Goal: Task Accomplishment & Management: Manage account settings

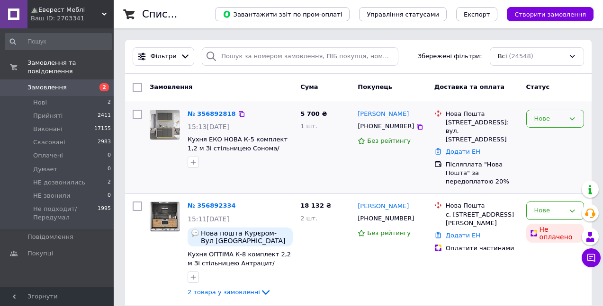
click at [551, 122] on div "Нове" at bounding box center [549, 119] width 30 height 10
click at [550, 172] on li "НЕ звонили" at bounding box center [554, 173] width 57 height 18
click at [213, 116] on link "№ 356892818" at bounding box center [211, 113] width 48 height 7
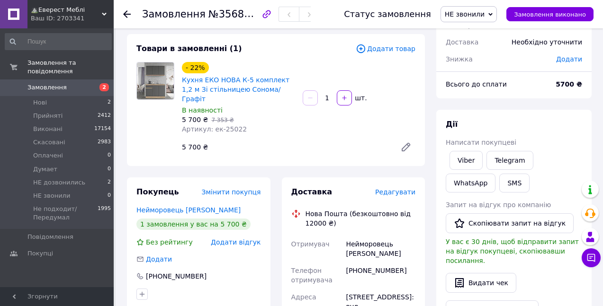
scroll to position [95, 0]
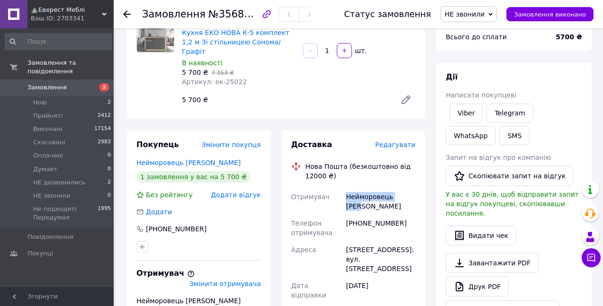
drag, startPoint x: 355, startPoint y: 182, endPoint x: 334, endPoint y: 179, distance: 21.1
click at [334, 188] on div "Отримувач Нейморовець Олег Телефон отримувача +380505261407 Адреса Чернігів, №1…" at bounding box center [353, 267] width 128 height 159
click at [36, 83] on span "Замовлення" at bounding box center [46, 87] width 39 height 9
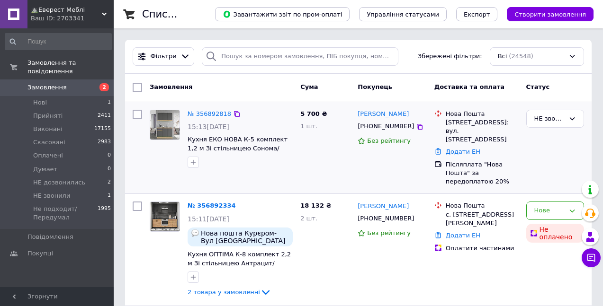
drag, startPoint x: 407, startPoint y: 128, endPoint x: 427, endPoint y: 132, distance: 20.7
click at [416, 130] on div "[PHONE_NUMBER]" at bounding box center [391, 126] width 71 height 11
click at [416, 126] on icon at bounding box center [420, 127] width 8 height 8
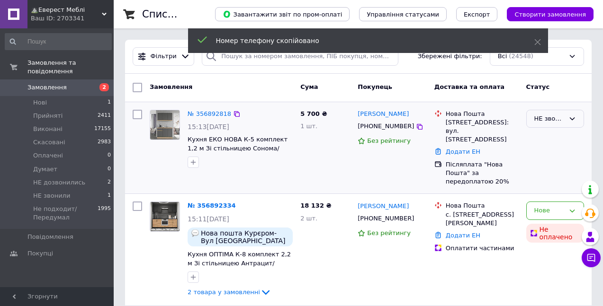
drag, startPoint x: 535, startPoint y: 118, endPoint x: 545, endPoint y: 123, distance: 10.6
click at [535, 119] on div "НЕ звонили" at bounding box center [549, 119] width 30 height 10
drag, startPoint x: 547, startPoint y: 133, endPoint x: 597, endPoint y: 116, distance: 53.1
click at [547, 133] on li "Прийнято" at bounding box center [554, 139] width 57 height 18
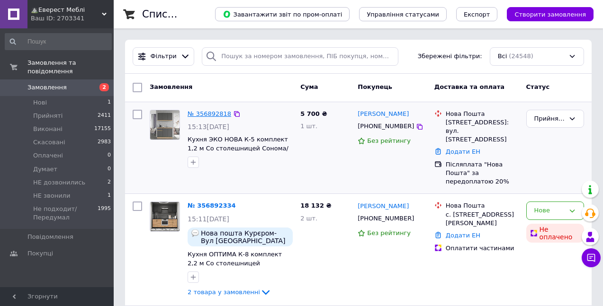
click at [205, 112] on link "№ 356892818" at bounding box center [209, 113] width 44 height 7
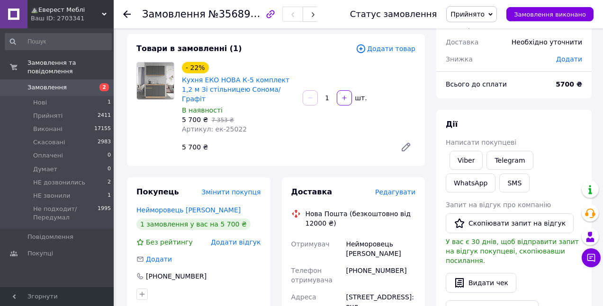
scroll to position [95, 0]
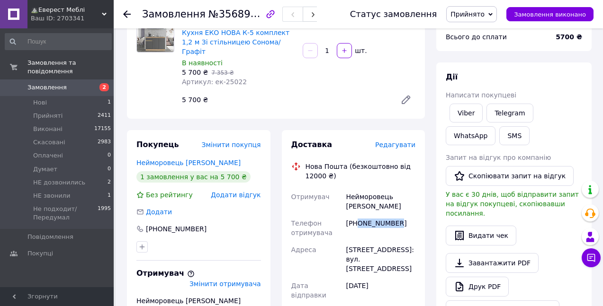
drag, startPoint x: 402, startPoint y: 201, endPoint x: 358, endPoint y: 199, distance: 43.6
click at [358, 215] on div "+380505261407" at bounding box center [380, 228] width 73 height 27
copy div "0505261407"
click at [44, 83] on span "Замовлення" at bounding box center [46, 87] width 39 height 9
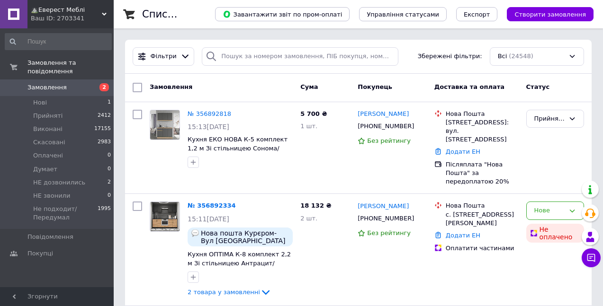
scroll to position [47, 0]
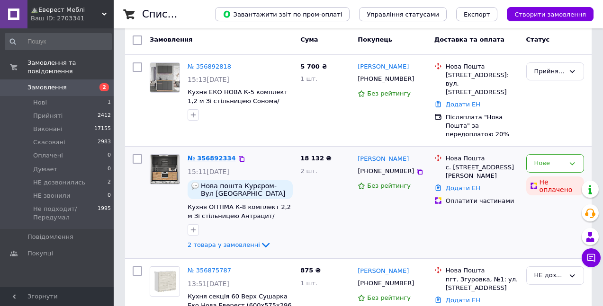
click at [213, 155] on link "№ 356892334" at bounding box center [211, 158] width 48 height 7
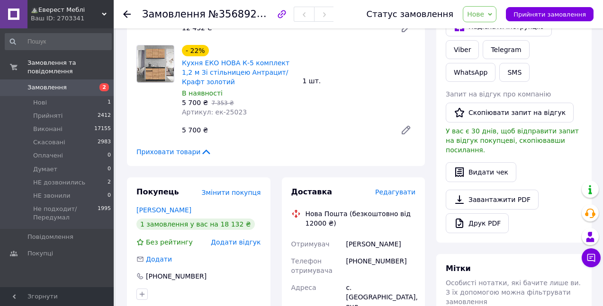
scroll to position [237, 0]
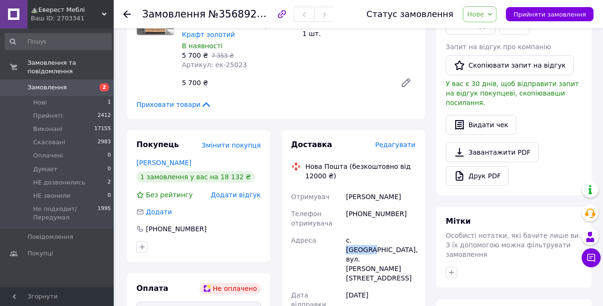
drag, startPoint x: 352, startPoint y: 213, endPoint x: 374, endPoint y: 213, distance: 22.2
click at [374, 232] on div "с. Кам'яні Потоки, вул. Річкова, буд. 29а, кв. 29а" at bounding box center [380, 259] width 73 height 55
copy div "Кам'яні"
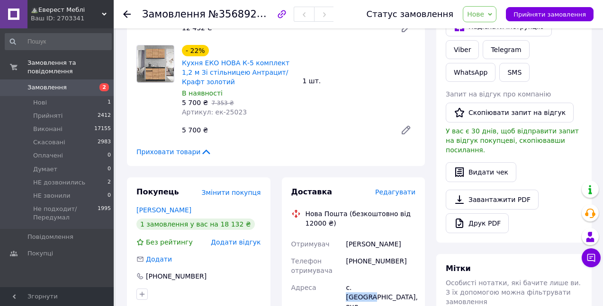
scroll to position [142, 0]
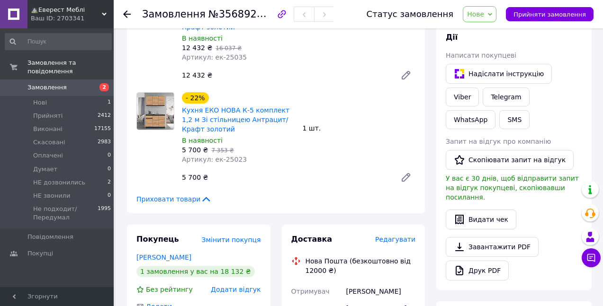
click at [494, 13] on span "Нове" at bounding box center [479, 14] width 34 height 16
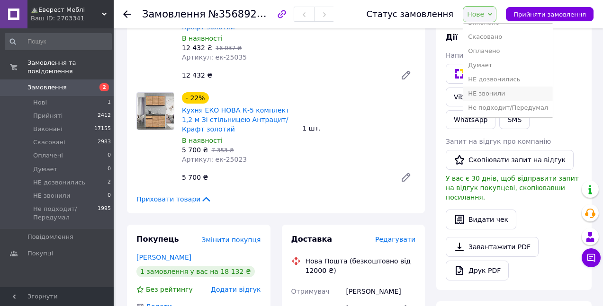
click at [503, 96] on li "НЕ звонили" at bounding box center [507, 94] width 89 height 14
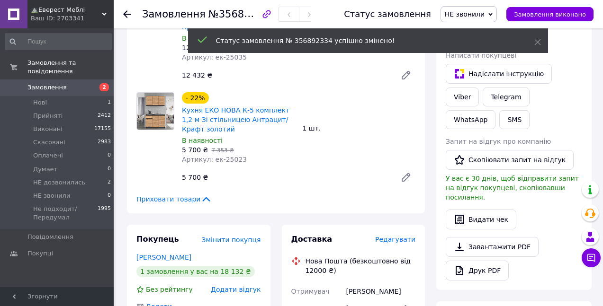
scroll to position [0, 0]
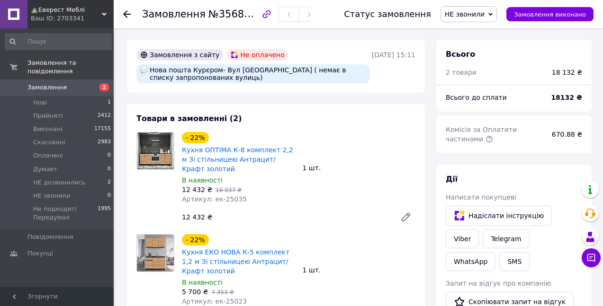
click at [44, 83] on span "Замовлення" at bounding box center [46, 87] width 39 height 9
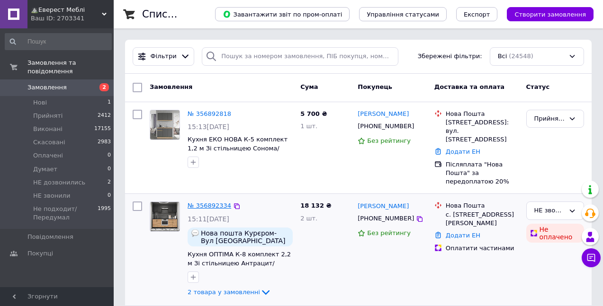
click at [202, 202] on link "№ 356892334" at bounding box center [209, 205] width 44 height 7
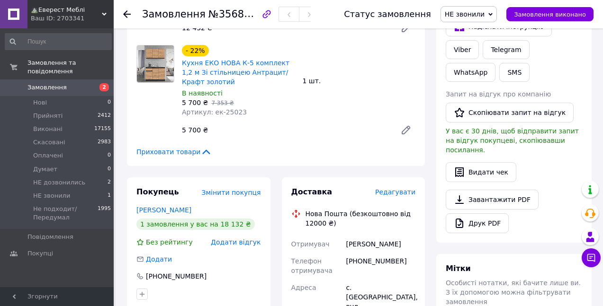
scroll to position [331, 0]
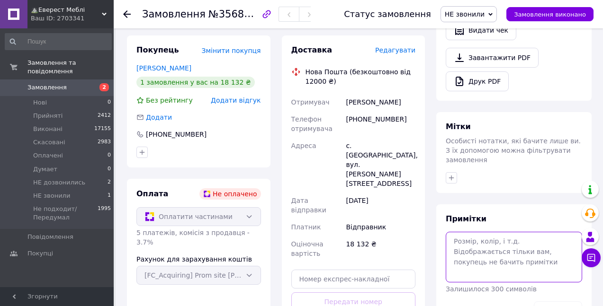
click at [486, 232] on textarea at bounding box center [513, 257] width 136 height 50
type textarea "12.08 не в мережі"
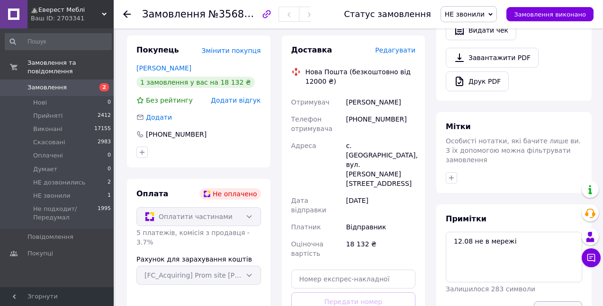
click at [559, 302] on button "Зберегти" at bounding box center [558, 311] width 48 height 19
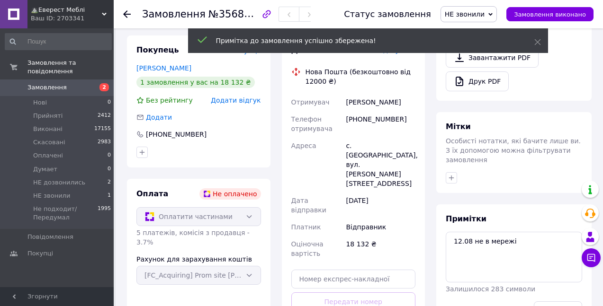
click at [471, 13] on span "НЕ звонили" at bounding box center [465, 14] width 40 height 8
click at [492, 101] on li "НЕ дозвонились" at bounding box center [485, 104] width 89 height 14
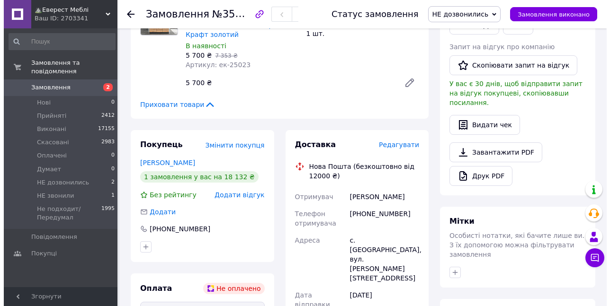
scroll to position [0, 0]
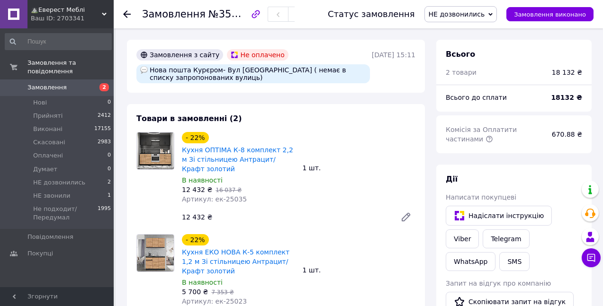
click at [44, 83] on span "Замовлення" at bounding box center [46, 87] width 39 height 9
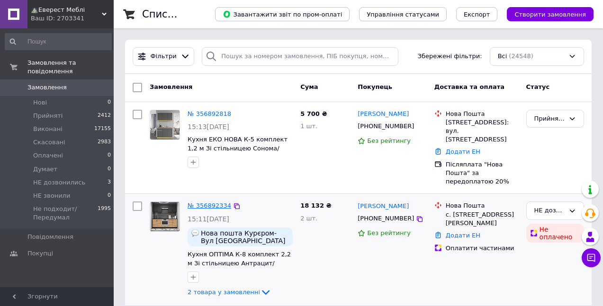
click at [198, 202] on link "№ 356892334" at bounding box center [209, 205] width 44 height 7
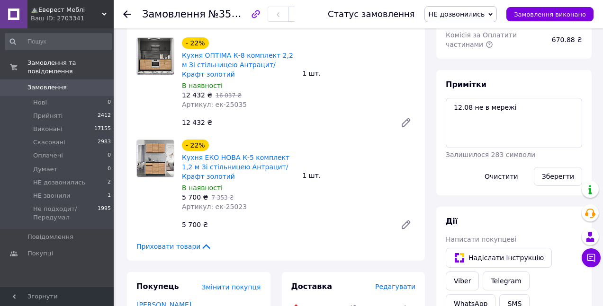
scroll to position [189, 0]
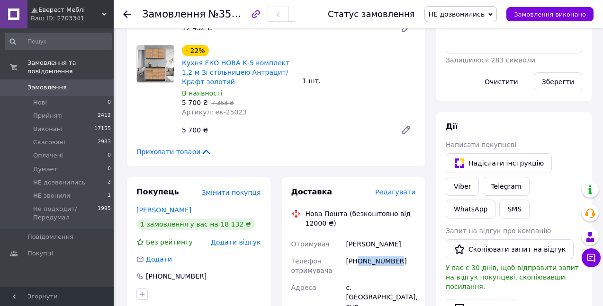
drag, startPoint x: 394, startPoint y: 233, endPoint x: 359, endPoint y: 232, distance: 35.0
click at [359, 253] on div "[PHONE_NUMBER]" at bounding box center [380, 266] width 73 height 27
copy div "0984242003"
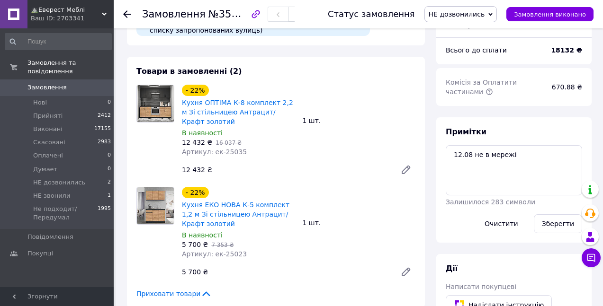
scroll to position [0, 0]
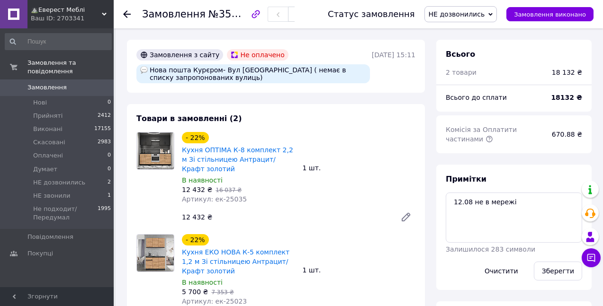
click at [460, 12] on span "НЕ дозвонились" at bounding box center [456, 14] width 56 height 8
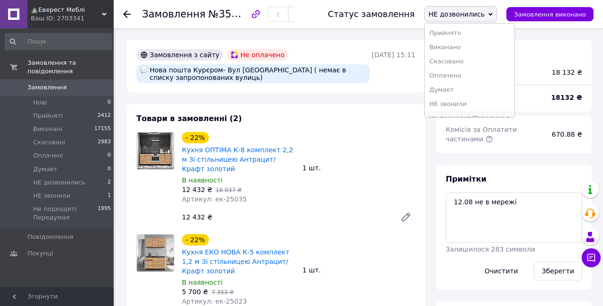
scroll to position [189, 0]
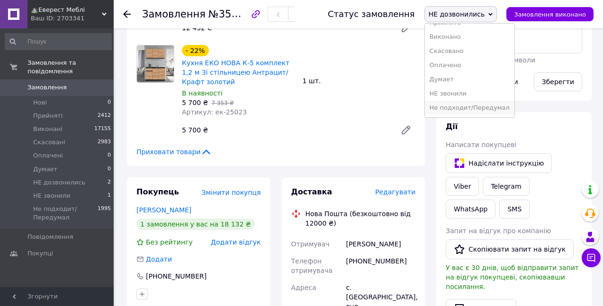
click at [492, 105] on li "Не подходит/Передумал" at bounding box center [469, 108] width 89 height 14
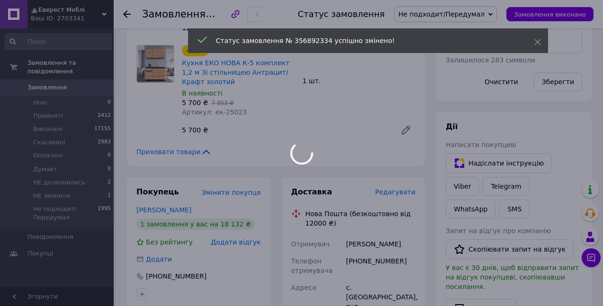
scroll to position [47, 0]
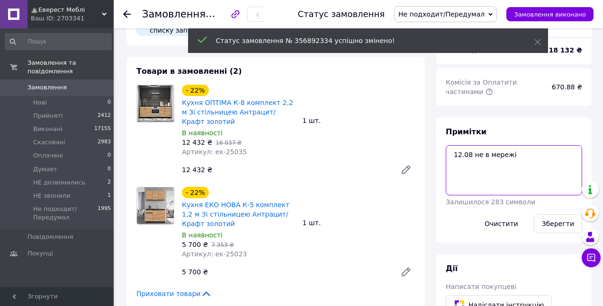
click at [528, 159] on textarea "12.08 не в мережі" at bounding box center [513, 170] width 136 height 50
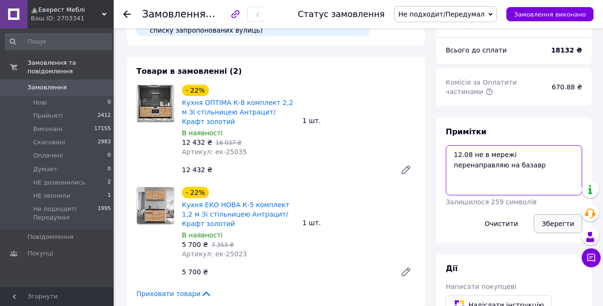
type textarea "12.08 не в мережі перенаправляю на базавр"
click at [564, 215] on button "Зберегти" at bounding box center [558, 223] width 48 height 19
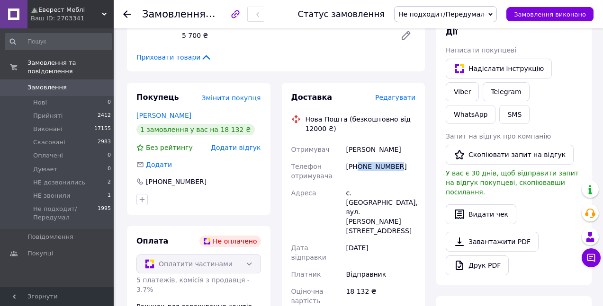
drag, startPoint x: 405, startPoint y: 144, endPoint x: 356, endPoint y: 140, distance: 48.5
click at [356, 158] on div "[PHONE_NUMBER]" at bounding box center [380, 171] width 73 height 27
copy div "0984242003"
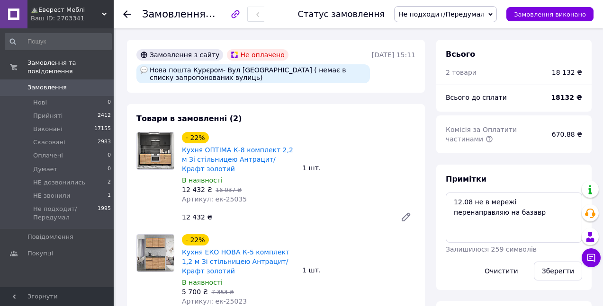
click at [32, 83] on span "Замовлення" at bounding box center [46, 87] width 39 height 9
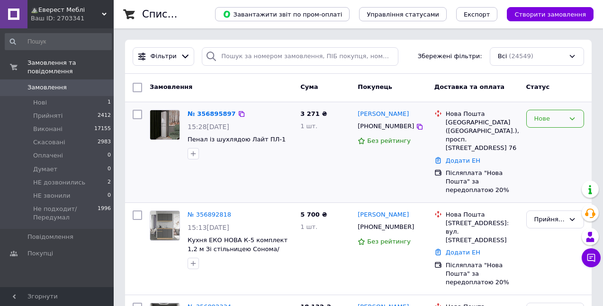
click at [552, 121] on div "Нове" at bounding box center [549, 119] width 30 height 10
click at [555, 171] on li "НЕ звонили" at bounding box center [554, 173] width 57 height 18
click at [210, 116] on link "№ 356895897" at bounding box center [209, 113] width 44 height 7
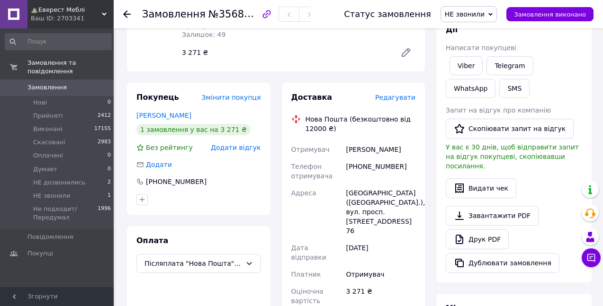
scroll to position [331, 0]
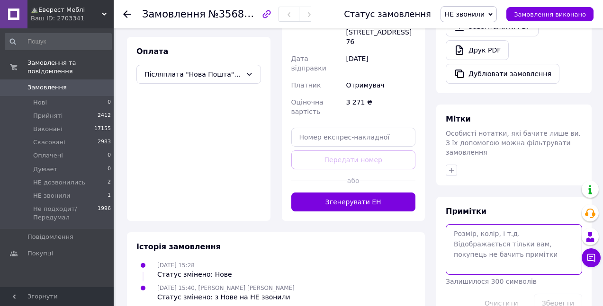
click at [490, 224] on textarea at bounding box center [513, 249] width 136 height 50
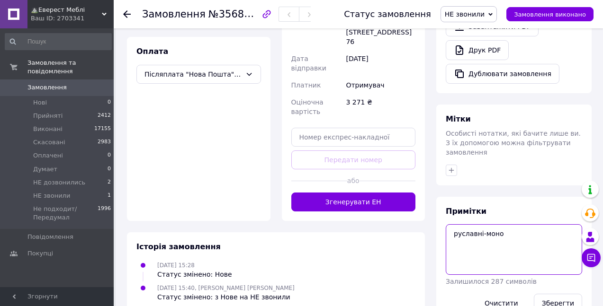
scroll to position [340, 0]
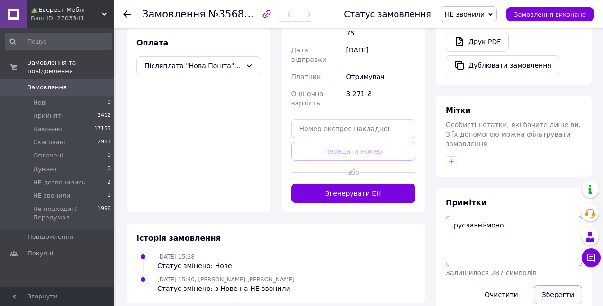
type textarea "руславні-моно"
click at [557, 285] on button "Зберегти" at bounding box center [558, 294] width 48 height 19
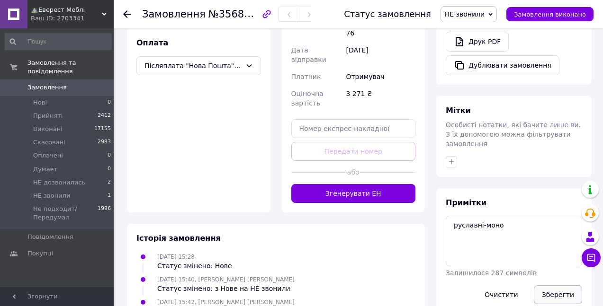
click at [557, 285] on button "Зберегти" at bounding box center [558, 294] width 48 height 19
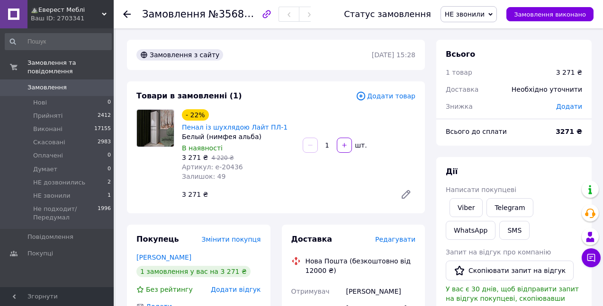
scroll to position [95, 0]
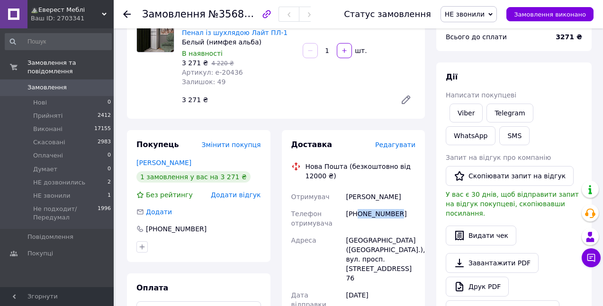
drag, startPoint x: 402, startPoint y: 202, endPoint x: 356, endPoint y: 200, distance: 45.5
click at [356, 205] on div "[PHONE_NUMBER]" at bounding box center [380, 218] width 73 height 27
copy div "0630562876"
drag, startPoint x: 356, startPoint y: 184, endPoint x: 327, endPoint y: 178, distance: 29.4
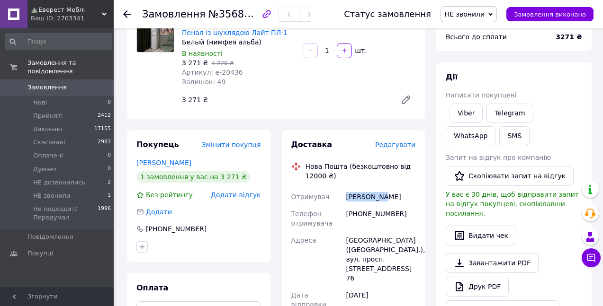
click at [327, 188] on div "Отримувач Дзик Олена Телефон отримувача +380630562876 Адреса Львів (Львівська о…" at bounding box center [353, 272] width 128 height 169
copy div "Отримувач Дзик Олена"
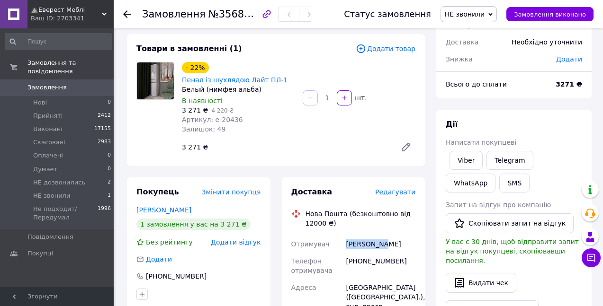
scroll to position [0, 0]
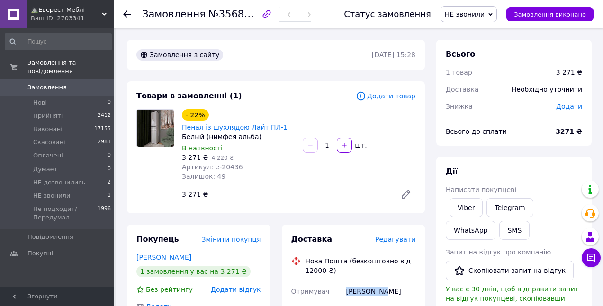
click at [468, 15] on span "НЕ звонили" at bounding box center [465, 14] width 40 height 8
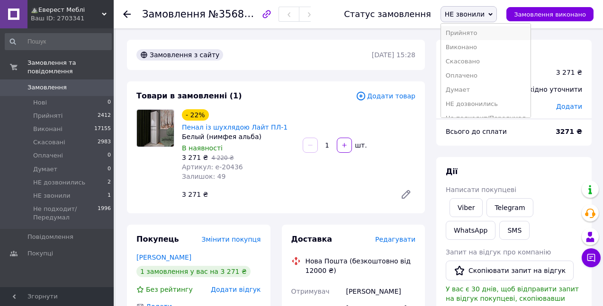
click at [481, 31] on li "Прийнято" at bounding box center [485, 33] width 89 height 14
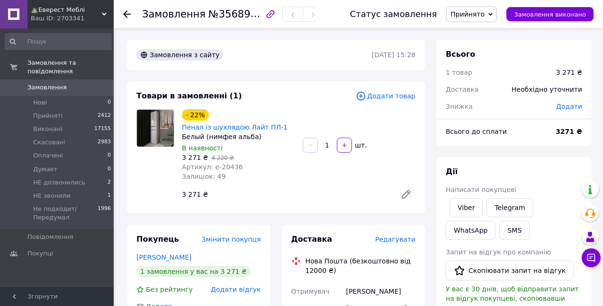
scroll to position [95, 0]
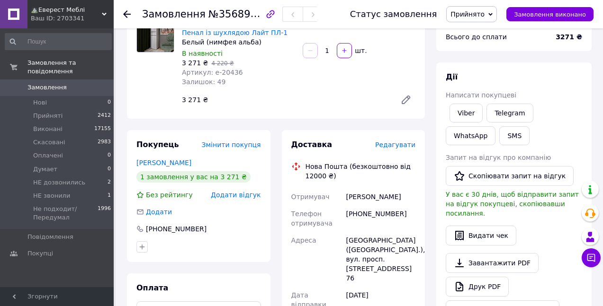
click at [45, 83] on span "Замовлення" at bounding box center [46, 87] width 39 height 9
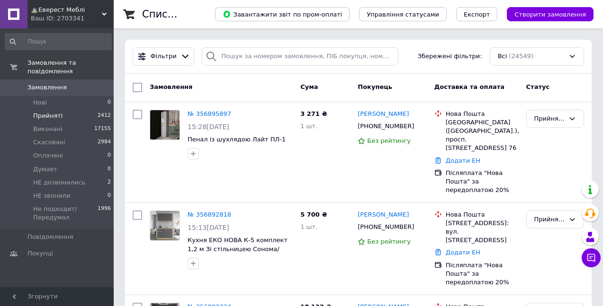
click at [45, 112] on span "Прийняті" at bounding box center [47, 116] width 29 height 9
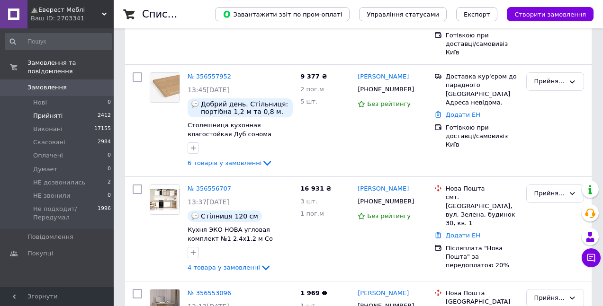
scroll to position [8563, 0]
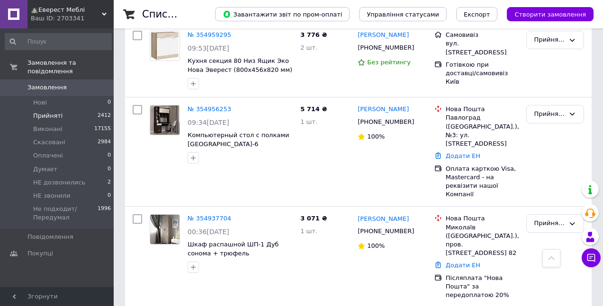
scroll to position [5631, 0]
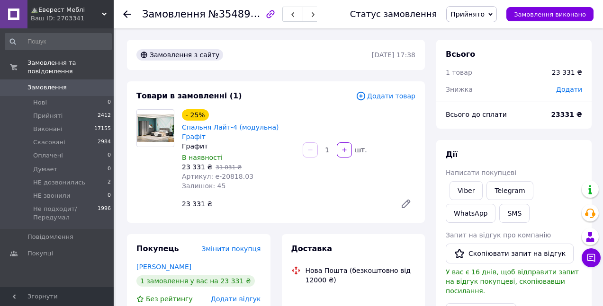
click at [472, 18] on span "Прийнято" at bounding box center [467, 14] width 34 height 8
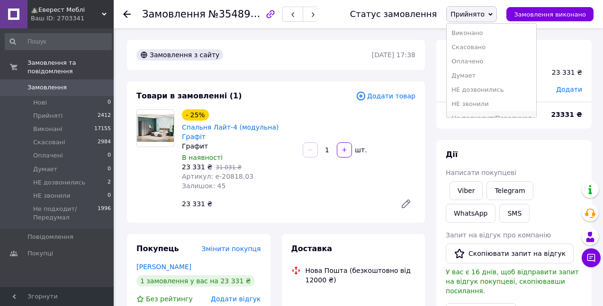
scroll to position [10, 0]
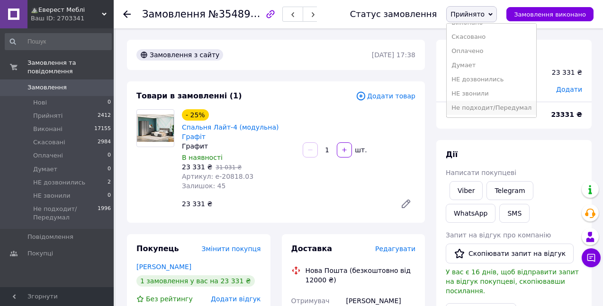
click at [505, 108] on li "Не подходит/Передумал" at bounding box center [490, 108] width 89 height 14
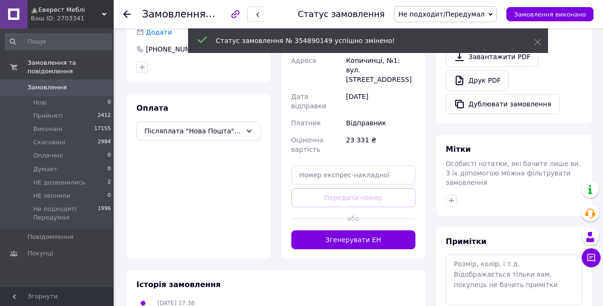
scroll to position [331, 0]
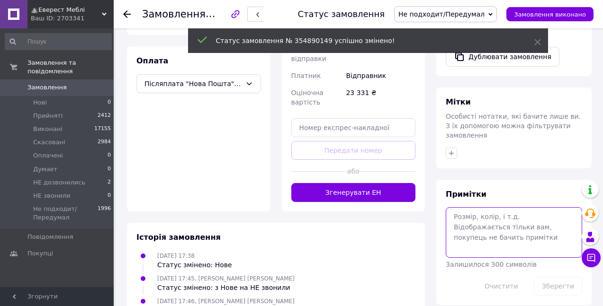
click at [482, 221] on textarea at bounding box center [513, 232] width 136 height 50
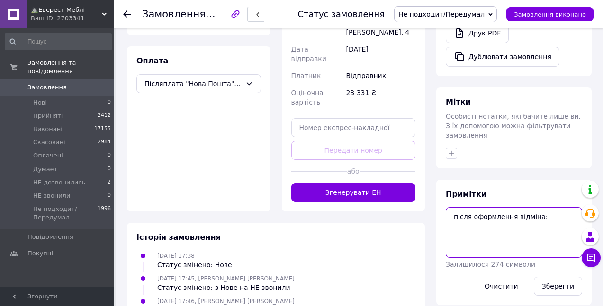
paste textarea "Спальня Лайт-4 (модульна) Графіт 31.07 нд написала вайбер 02/08 н.д 4.08 нд чит…"
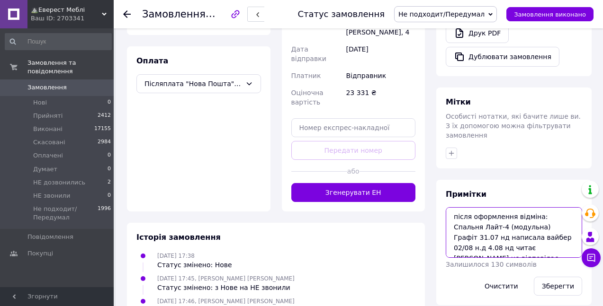
scroll to position [16, 0]
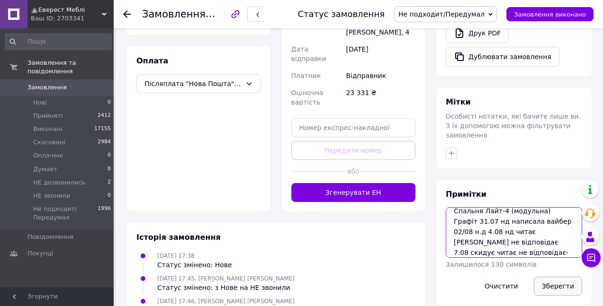
type textarea "після оформлення відміна: Спальня Лайт-4 (модульна) Графіт 31.07 нд написала ва…"
click at [550, 277] on button "Зберегти" at bounding box center [558, 286] width 48 height 19
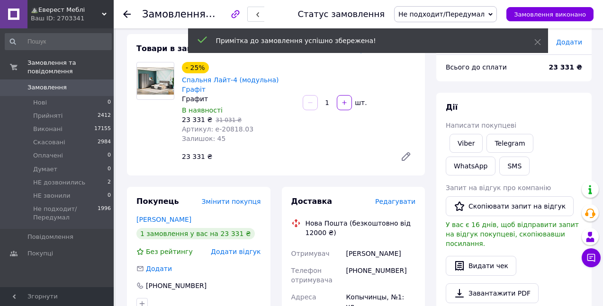
scroll to position [0, 0]
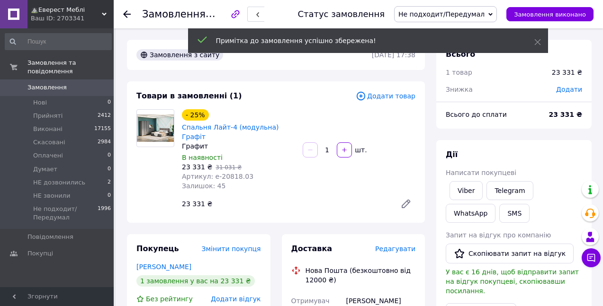
click at [125, 12] on use at bounding box center [127, 14] width 8 height 8
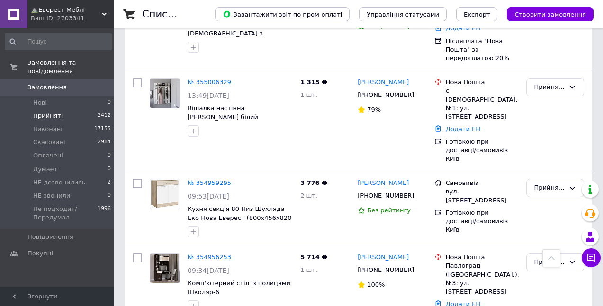
scroll to position [5531, 0]
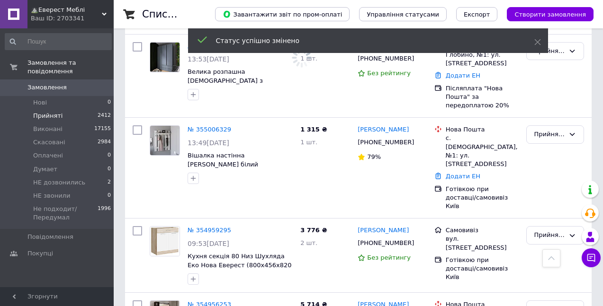
scroll to position [5483, 0]
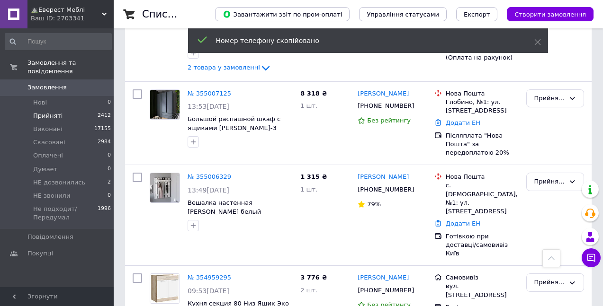
scroll to position [5498, 0]
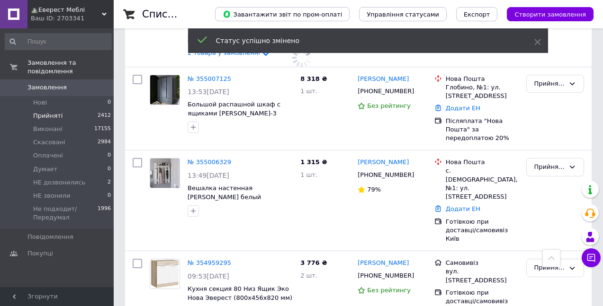
scroll to position [5451, 0]
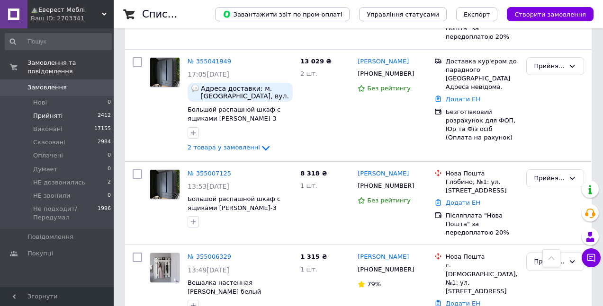
scroll to position [5356, 0]
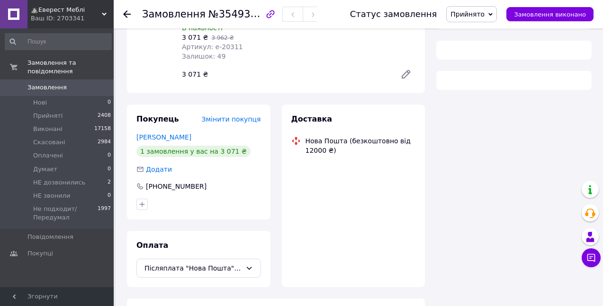
scroll to position [323, 0]
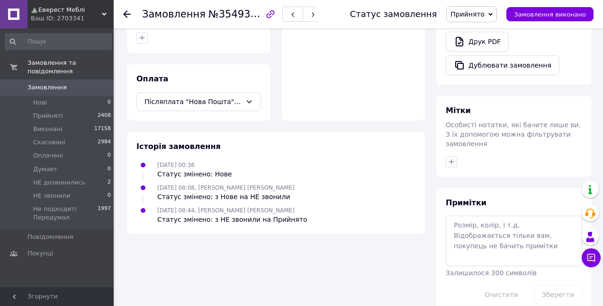
click at [473, 13] on span "Прийнято" at bounding box center [467, 14] width 34 height 8
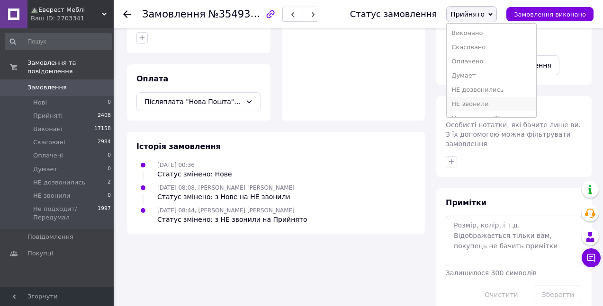
scroll to position [10, 0]
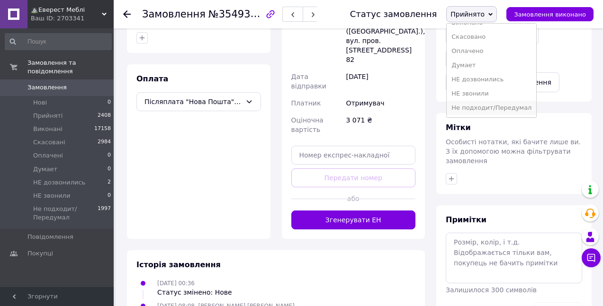
click at [495, 108] on li "Не подходит/Передумал" at bounding box center [490, 108] width 89 height 14
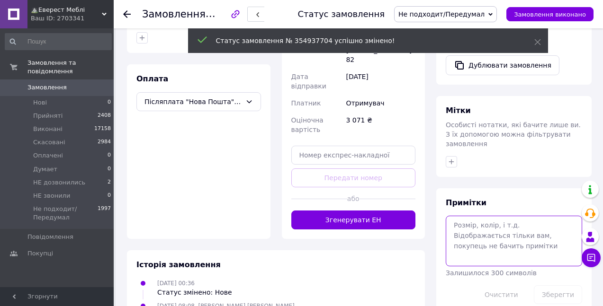
click at [480, 220] on textarea at bounding box center [513, 241] width 136 height 50
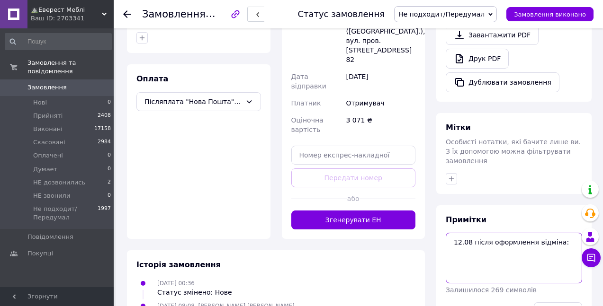
paste textarea "31.07 оплатит позже 02/08 знайшла дешевше"
type textarea "12.08 після оформлення відміна:31.07 оплатит позже 02/08 знайшла дешевше"
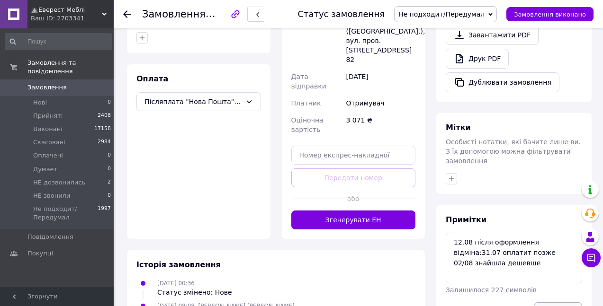
click at [549, 302] on button "Зберегти" at bounding box center [558, 311] width 48 height 19
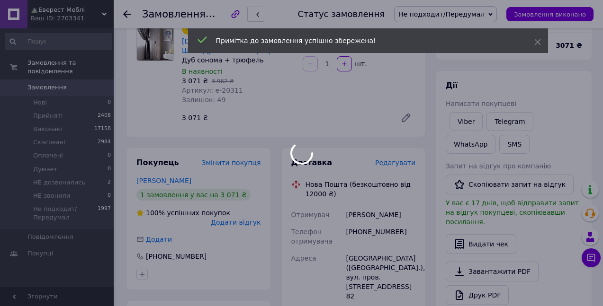
scroll to position [0, 0]
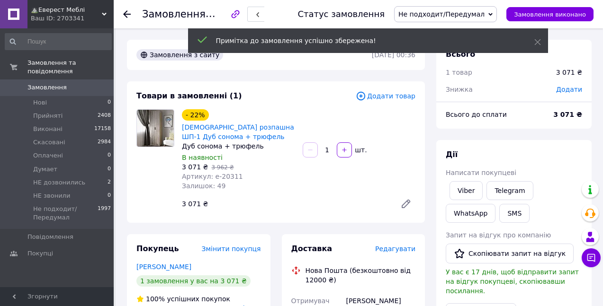
click at [128, 15] on use at bounding box center [127, 14] width 8 height 8
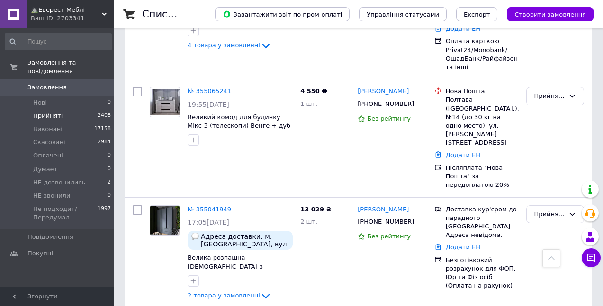
scroll to position [5208, 0]
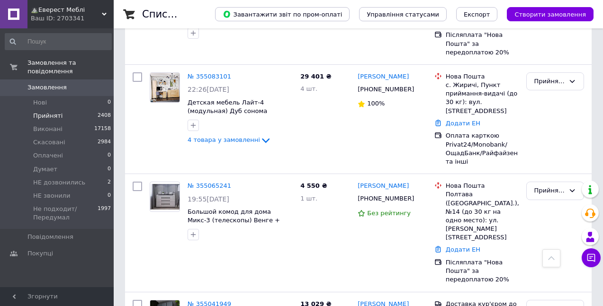
scroll to position [5175, 0]
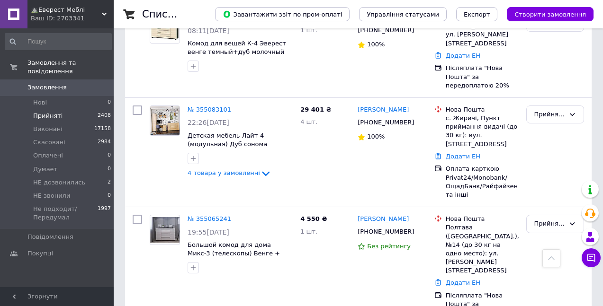
scroll to position [5080, 0]
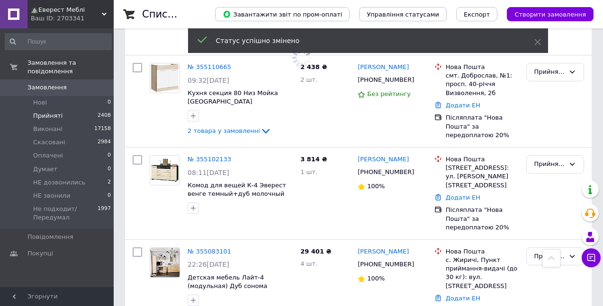
scroll to position [4891, 0]
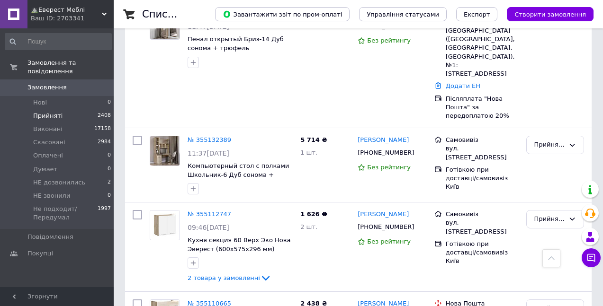
scroll to position [4796, 0]
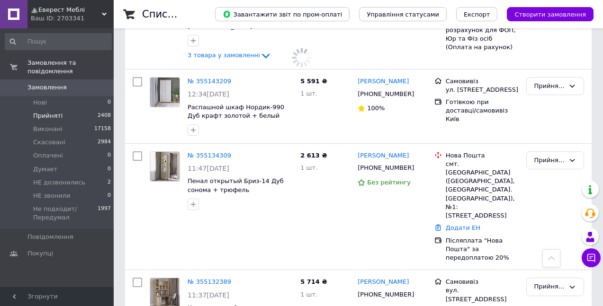
scroll to position [4559, 0]
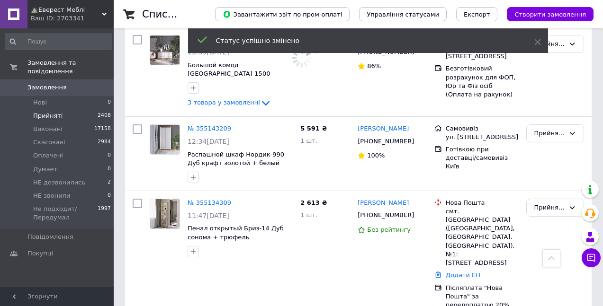
scroll to position [4464, 0]
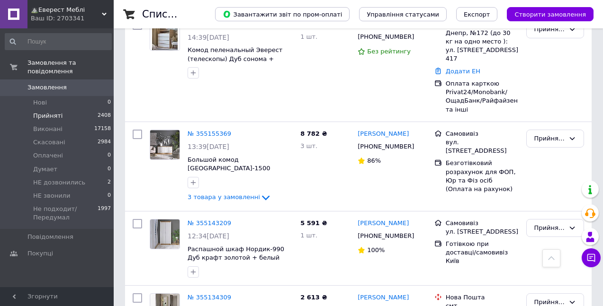
scroll to position [4370, 0]
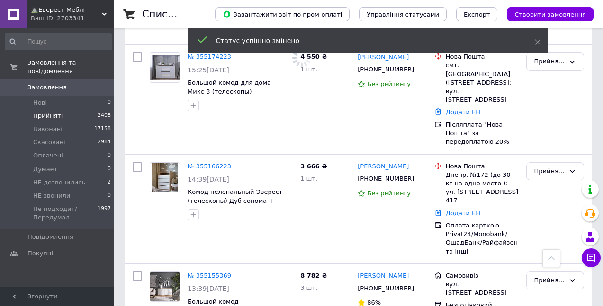
scroll to position [4275, 0]
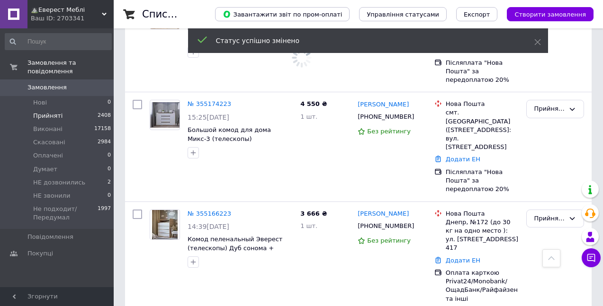
scroll to position [4228, 0]
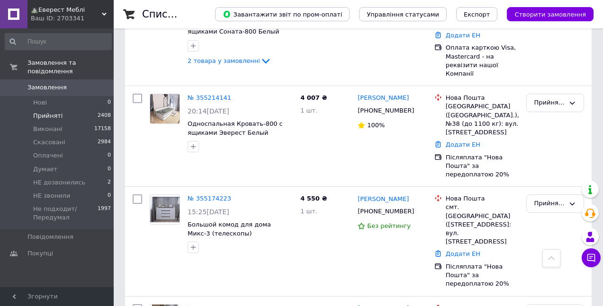
scroll to position [4133, 0]
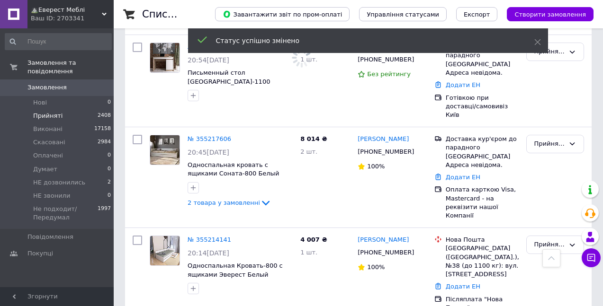
scroll to position [3991, 0]
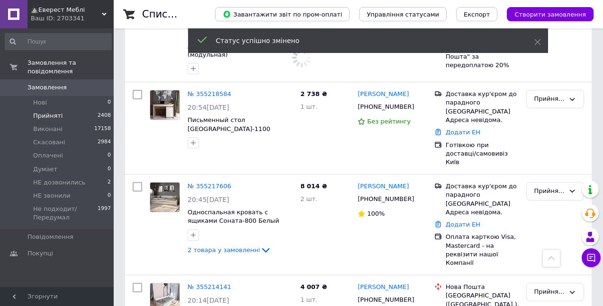
scroll to position [3944, 0]
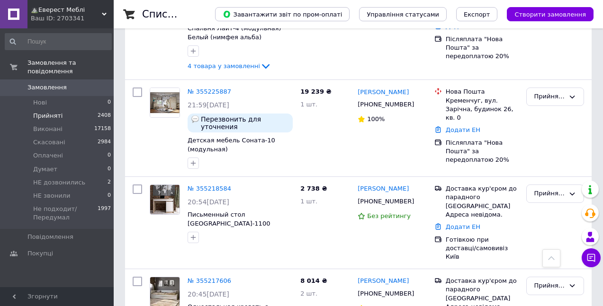
scroll to position [3849, 0]
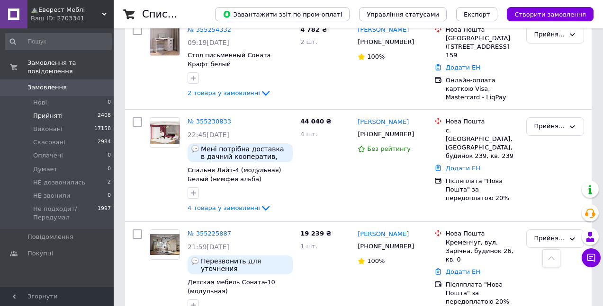
scroll to position [3707, 0]
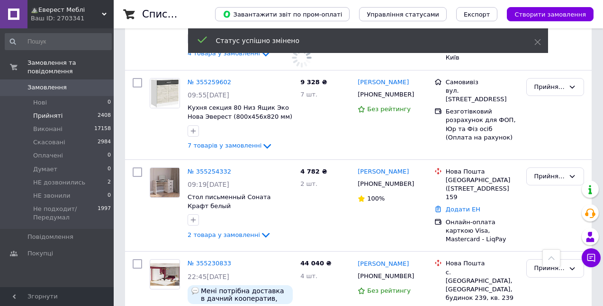
scroll to position [3565, 0]
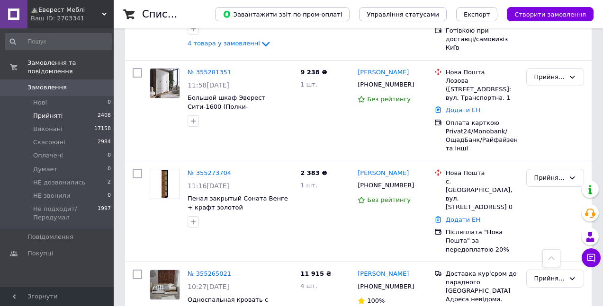
scroll to position [3234, 0]
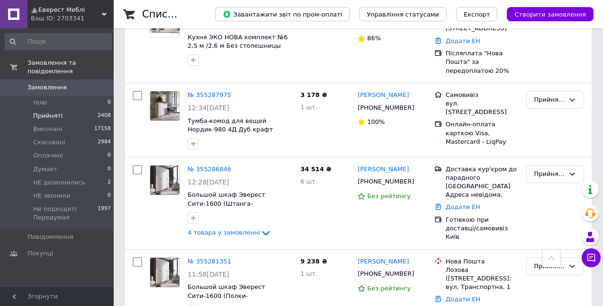
scroll to position [3092, 0]
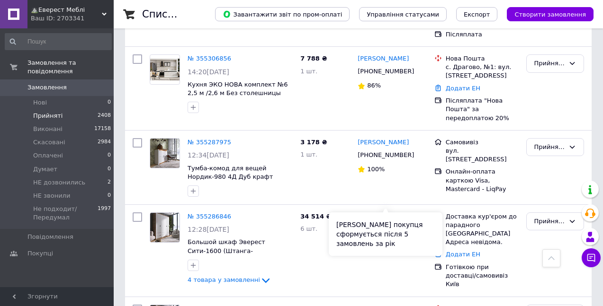
scroll to position [2997, 0]
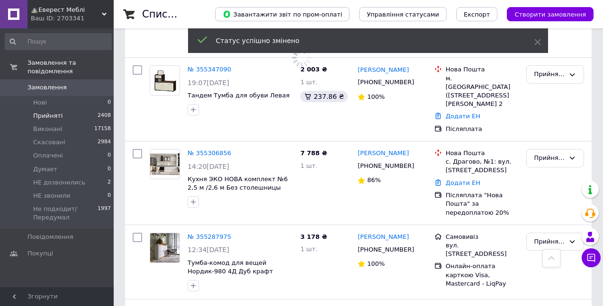
scroll to position [2950, 0]
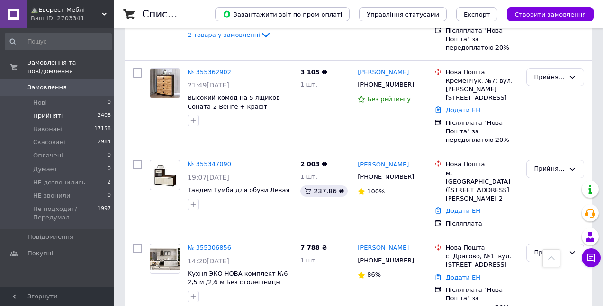
scroll to position [2855, 0]
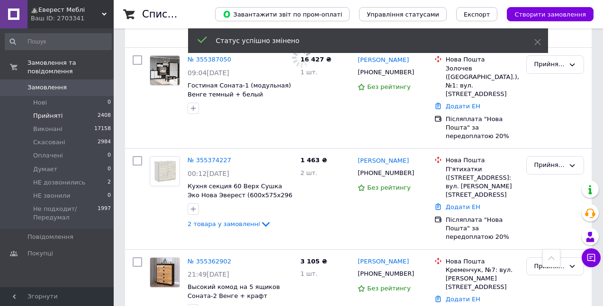
scroll to position [2618, 0]
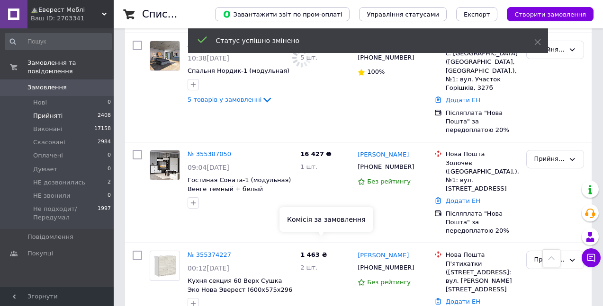
scroll to position [2524, 0]
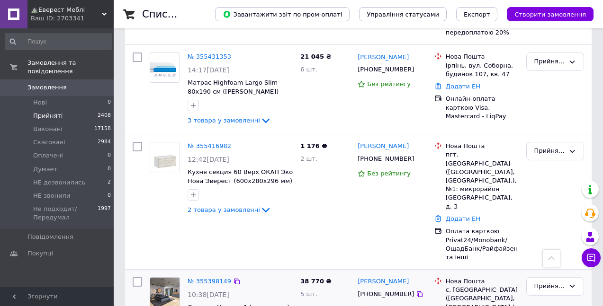
scroll to position [2334, 0]
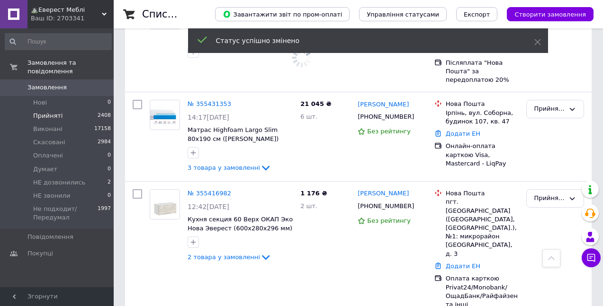
scroll to position [2240, 0]
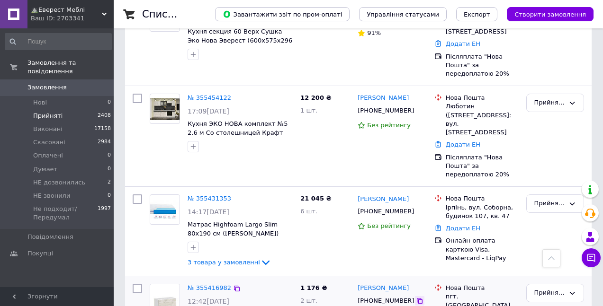
click at [417, 298] on icon at bounding box center [420, 301] width 6 height 6
click at [544, 288] on div "Прийнято" at bounding box center [549, 293] width 30 height 10
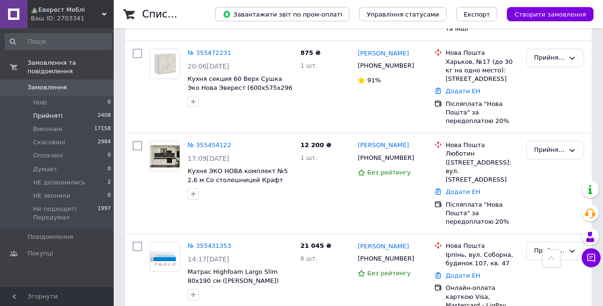
scroll to position [2145, 0]
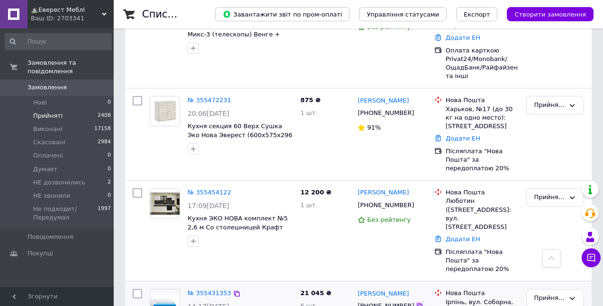
click at [416, 302] on icon at bounding box center [420, 306] width 8 height 8
click at [536, 293] on div "Прийнято" at bounding box center [549, 298] width 30 height 10
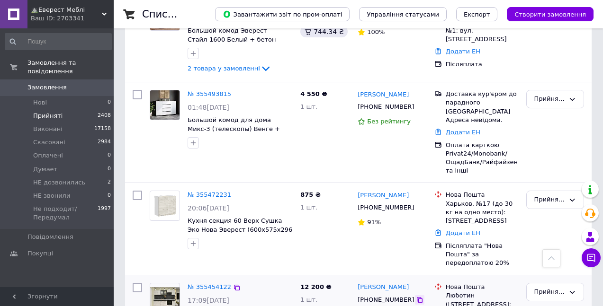
click at [416, 296] on icon at bounding box center [420, 300] width 8 height 8
click at [201, 284] on link "№ 355454122" at bounding box center [209, 287] width 44 height 7
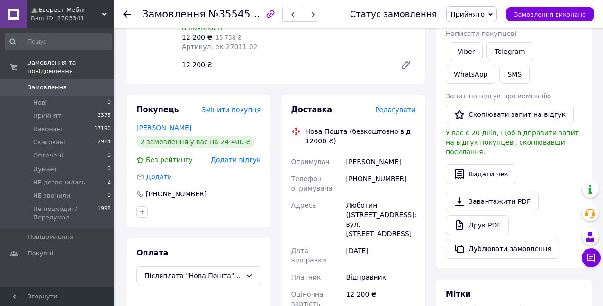
scroll to position [348, 0]
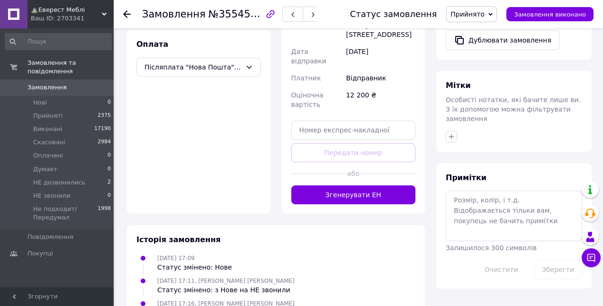
click at [464, 13] on span "Прийнято" at bounding box center [467, 14] width 34 height 8
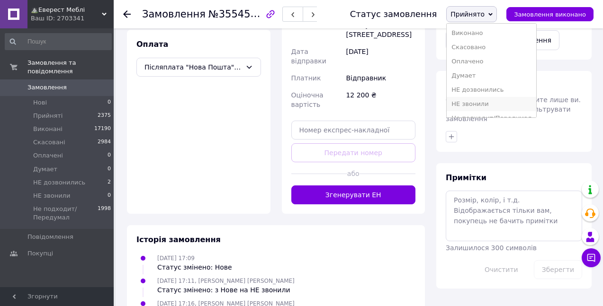
scroll to position [10, 0]
click at [492, 106] on li "Не подходит/Передумал" at bounding box center [490, 108] width 89 height 14
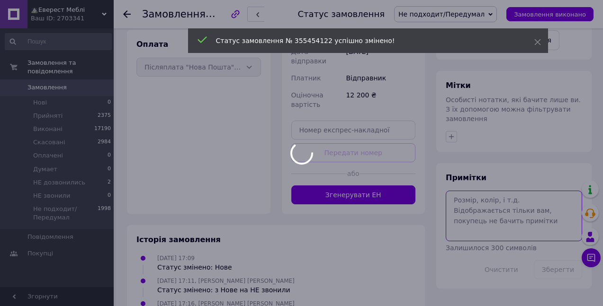
click at [489, 191] on textarea at bounding box center [513, 216] width 136 height 50
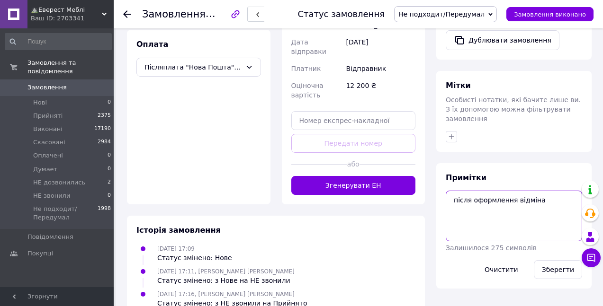
paste textarea "оплатит на сл неделе сказала 5.07 нд написала вайбер-оплатить 14.07 написала ва…"
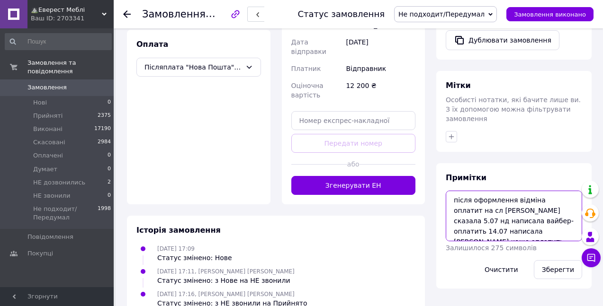
scroll to position [6, 0]
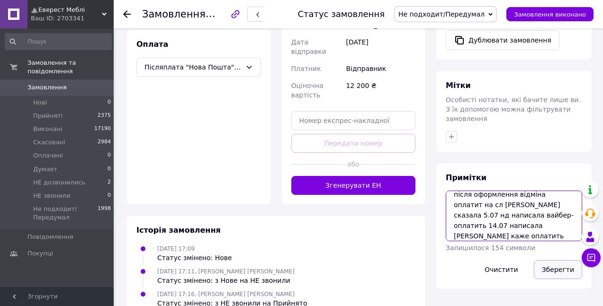
type textarea "після оформлення відміна оплатит на сл неделе сказала 5.07 нд написала вайбер-о…"
click at [562, 260] on button "Зберегти" at bounding box center [558, 269] width 48 height 19
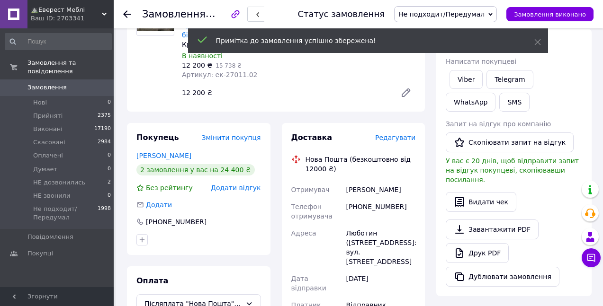
scroll to position [0, 0]
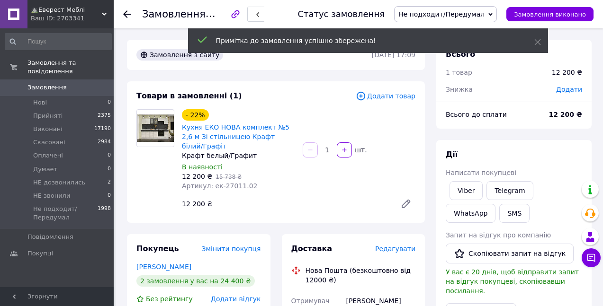
click at [130, 12] on icon at bounding box center [127, 14] width 8 height 8
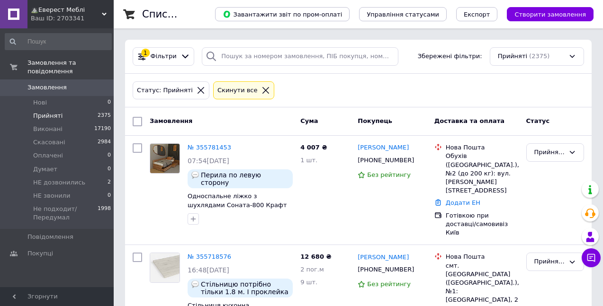
click at [37, 83] on span "Замовлення" at bounding box center [46, 87] width 39 height 9
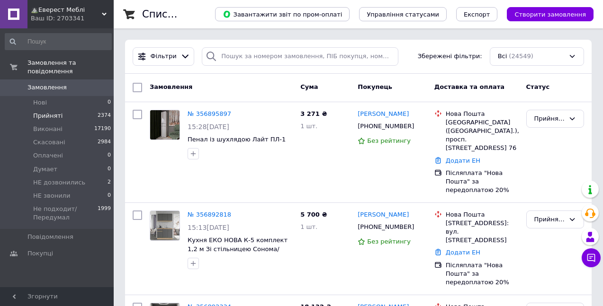
click at [50, 112] on span "Прийняті" at bounding box center [47, 116] width 29 height 9
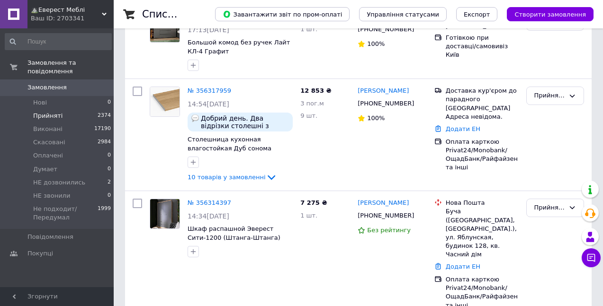
scroll to position [8563, 0]
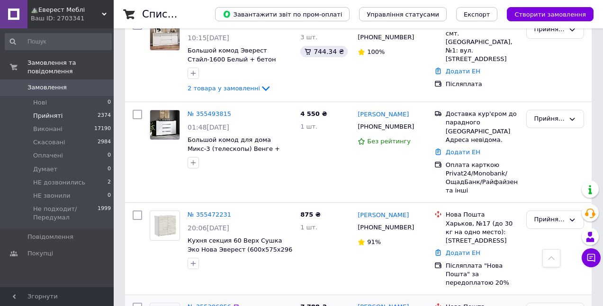
scroll to position [1936, 0]
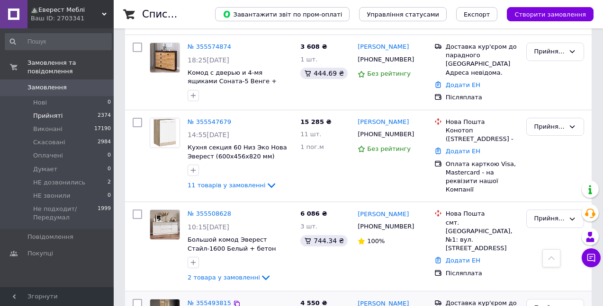
click at [546, 303] on div "Прийнято" at bounding box center [549, 308] width 30 height 10
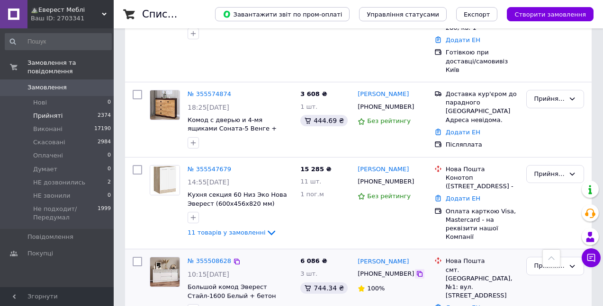
click at [416, 270] on icon at bounding box center [420, 274] width 8 height 8
click at [545, 261] on div "Прийнято" at bounding box center [549, 266] width 30 height 10
click at [546, 277] on li "Виконано" at bounding box center [554, 286] width 57 height 18
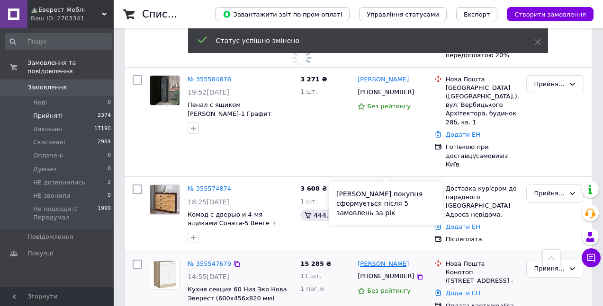
scroll to position [1652, 0]
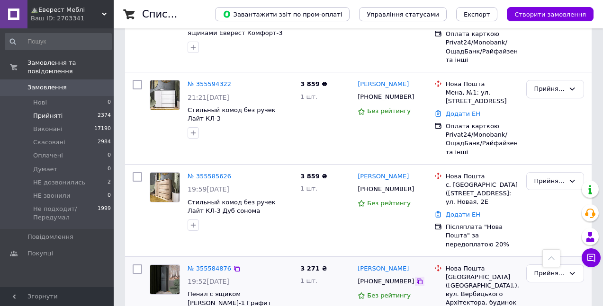
click at [416, 278] on icon at bounding box center [420, 282] width 8 height 8
click at [562, 269] on div "Прийнято" at bounding box center [549, 274] width 30 height 10
click at [541, 285] on li "Виконано" at bounding box center [554, 294] width 57 height 18
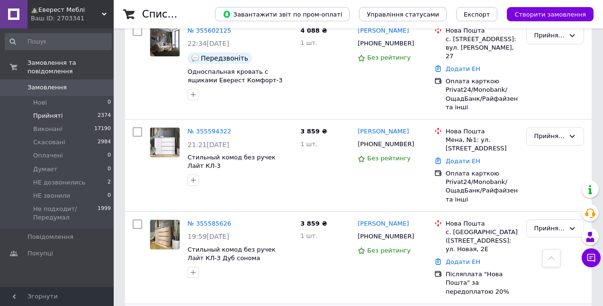
scroll to position [1415, 0]
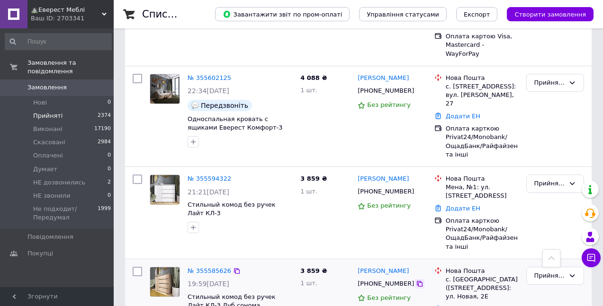
click at [417, 281] on icon at bounding box center [420, 284] width 6 height 6
click at [543, 271] on div "Прийнято" at bounding box center [549, 276] width 30 height 10
click at [546, 287] on li "Виконано" at bounding box center [554, 296] width 57 height 18
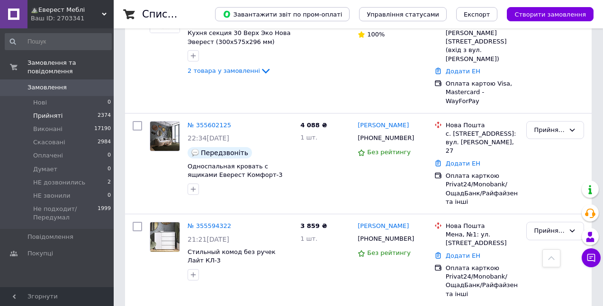
scroll to position [1320, 0]
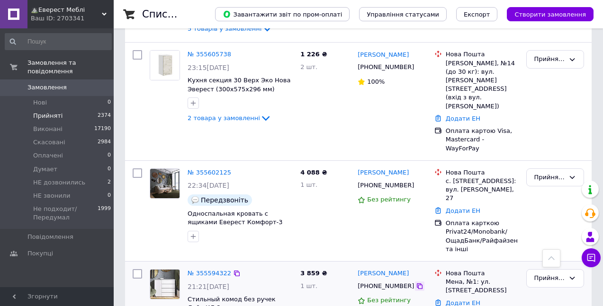
click at [416, 283] on icon at bounding box center [420, 287] width 8 height 8
click at [541, 274] on div "Прийнято" at bounding box center [549, 279] width 30 height 10
click at [542, 290] on li "Виконано" at bounding box center [554, 299] width 57 height 18
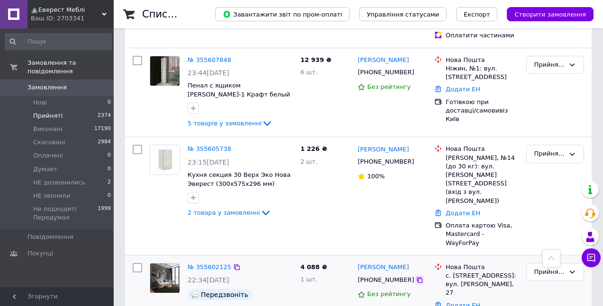
click at [417, 277] on icon at bounding box center [420, 280] width 6 height 6
click at [538, 267] on div "Прийнято" at bounding box center [549, 272] width 30 height 10
click at [539, 283] on li "Виконано" at bounding box center [554, 292] width 57 height 18
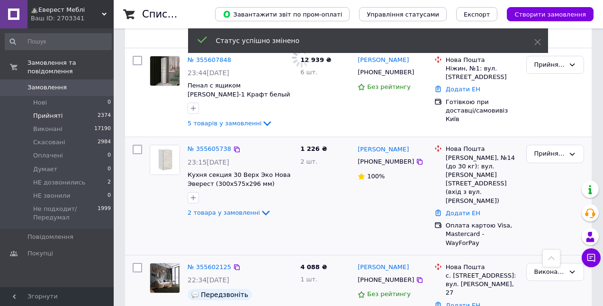
scroll to position [1178, 0]
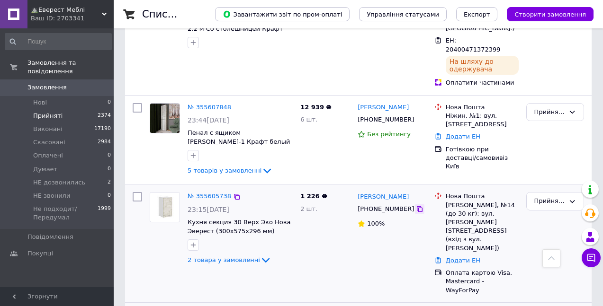
click at [416, 205] on icon at bounding box center [420, 209] width 8 height 8
click at [559, 196] on div "Прийнято" at bounding box center [549, 201] width 30 height 10
click at [546, 213] on li "Виконано" at bounding box center [554, 222] width 57 height 18
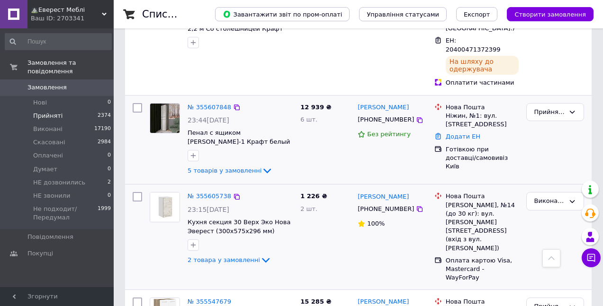
scroll to position [1131, 0]
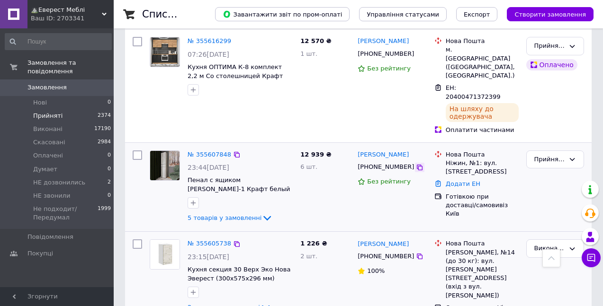
click at [416, 164] on icon at bounding box center [420, 168] width 8 height 8
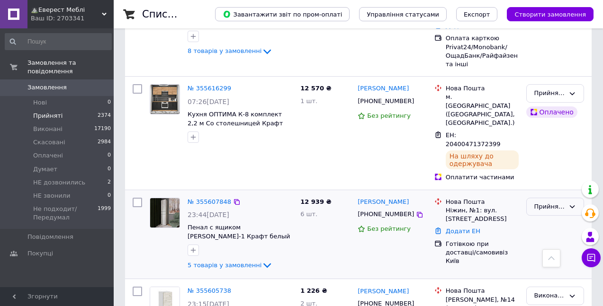
click at [553, 202] on div "Прийнято" at bounding box center [549, 207] width 30 height 10
click at [544, 218] on li "Виконано" at bounding box center [554, 227] width 57 height 18
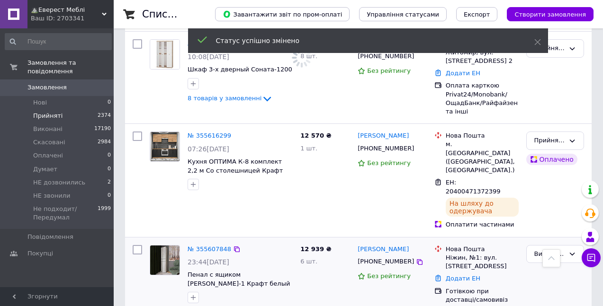
scroll to position [989, 0]
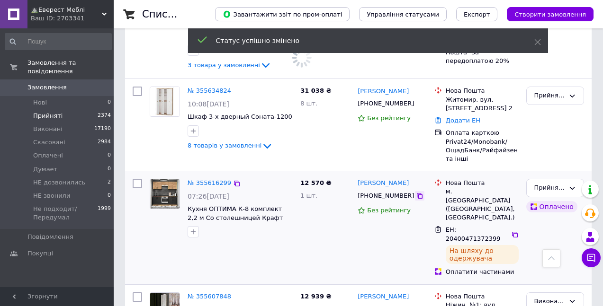
click at [416, 192] on icon at bounding box center [420, 196] width 8 height 8
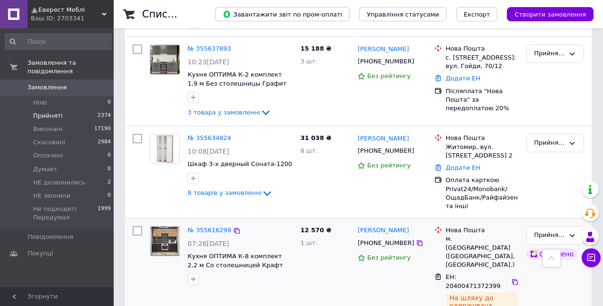
scroll to position [894, 0]
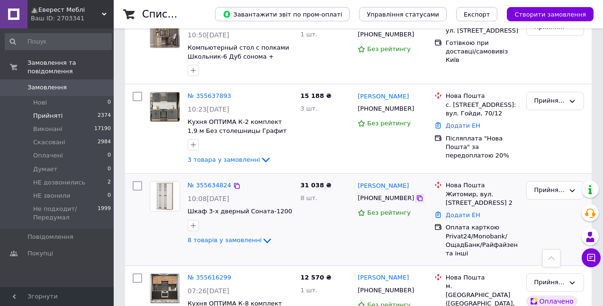
click at [416, 195] on icon at bounding box center [420, 199] width 8 height 8
click at [541, 186] on div "Прийнято" at bounding box center [549, 191] width 30 height 10
click at [541, 202] on li "Виконано" at bounding box center [554, 211] width 57 height 18
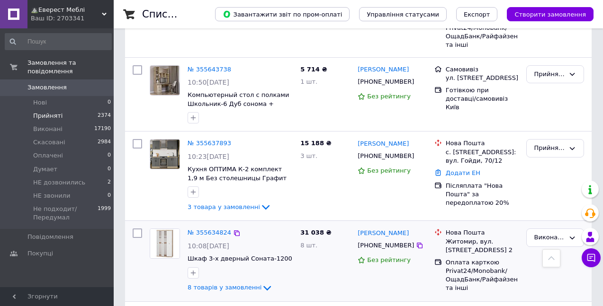
scroll to position [800, 0]
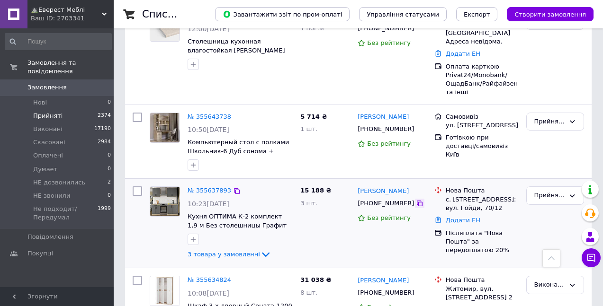
click at [416, 200] on icon at bounding box center [420, 204] width 8 height 8
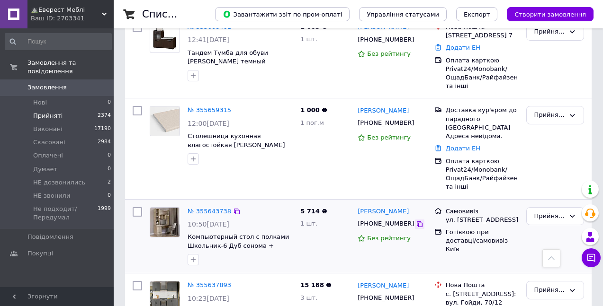
click at [416, 221] on icon at bounding box center [420, 225] width 8 height 8
click at [417, 222] on icon at bounding box center [420, 225] width 6 height 6
click at [540, 212] on div "Прийнято" at bounding box center [549, 217] width 30 height 10
click at [544, 227] on li "Виконано" at bounding box center [554, 236] width 57 height 18
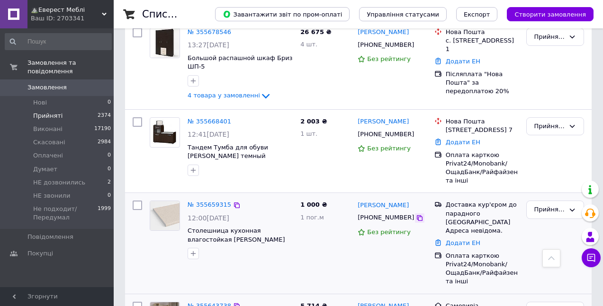
click at [416, 214] on icon at bounding box center [420, 218] width 8 height 8
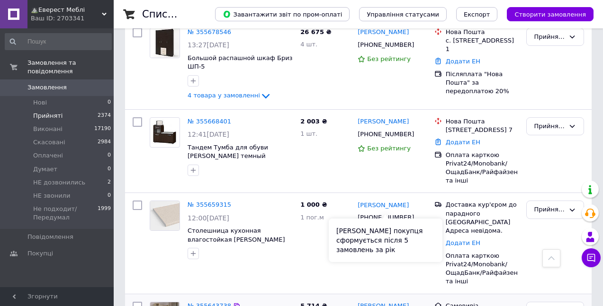
scroll to position [563, 0]
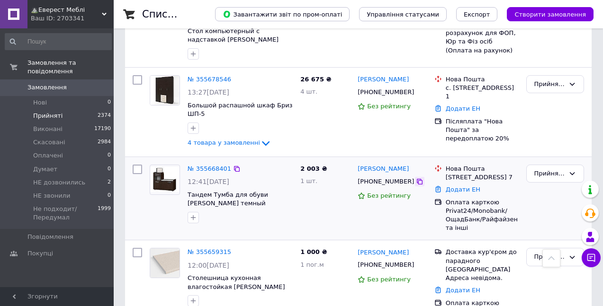
click at [416, 178] on icon at bounding box center [420, 182] width 8 height 8
click at [542, 169] on div "Прийнято" at bounding box center [549, 174] width 30 height 10
click at [545, 185] on li "Виконано" at bounding box center [554, 194] width 57 height 18
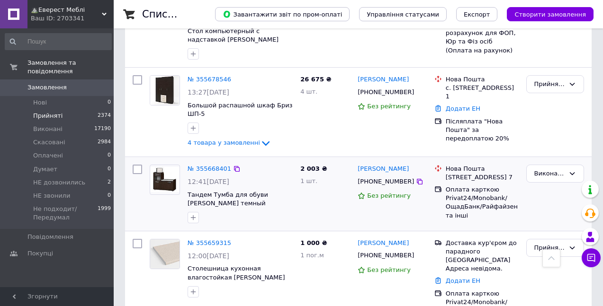
scroll to position [516, 0]
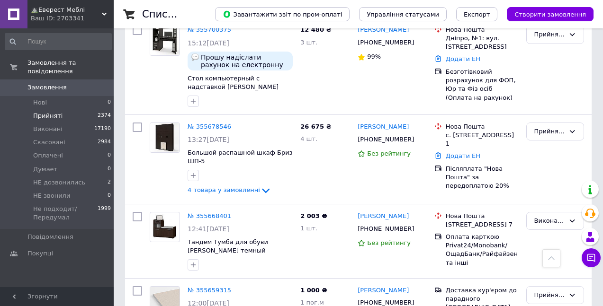
click at [417, 226] on icon at bounding box center [420, 229] width 6 height 6
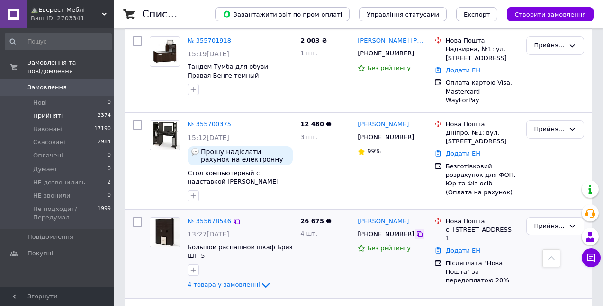
click at [417, 231] on icon at bounding box center [420, 234] width 6 height 6
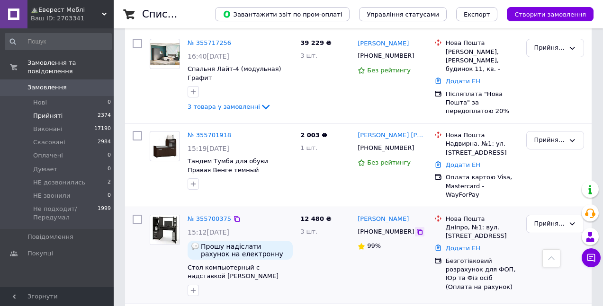
click at [416, 228] on icon at bounding box center [420, 232] width 8 height 8
click at [540, 219] on div "Прийнято" at bounding box center [549, 224] width 30 height 10
click at [543, 235] on li "Виконано" at bounding box center [554, 244] width 57 height 18
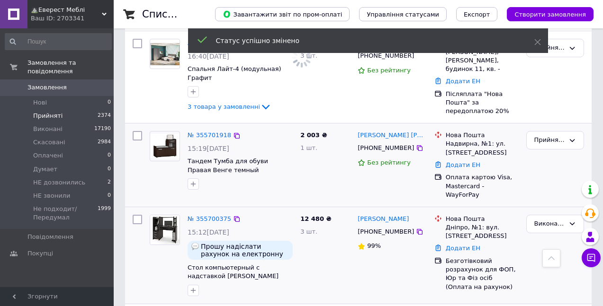
scroll to position [231, 0]
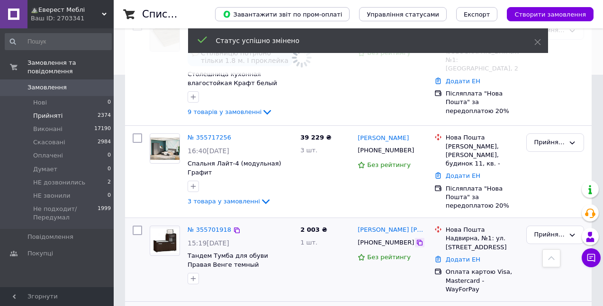
click at [416, 239] on icon at bounding box center [420, 243] width 8 height 8
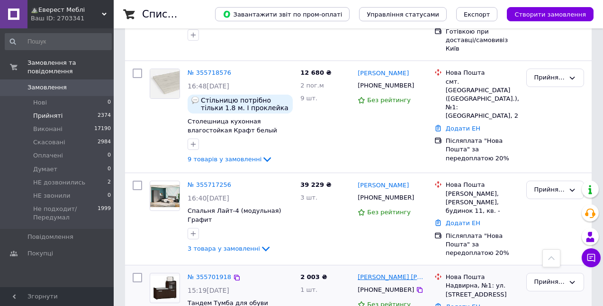
scroll to position [137, 0]
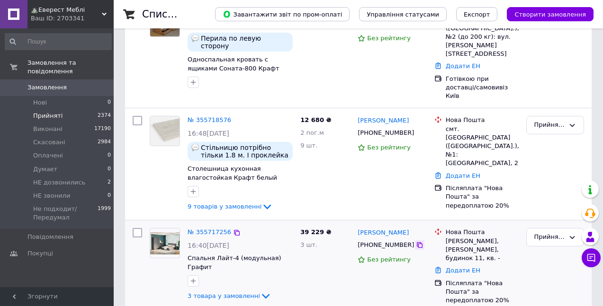
click at [416, 241] on icon at bounding box center [420, 245] width 8 height 8
click at [204, 229] on link "№ 355717256" at bounding box center [209, 232] width 44 height 7
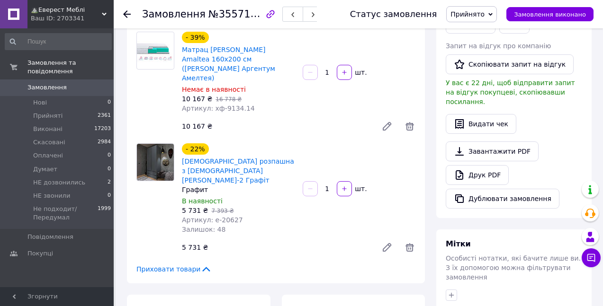
scroll to position [284, 0]
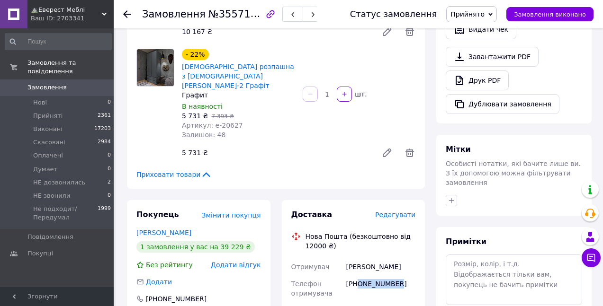
drag, startPoint x: 400, startPoint y: 214, endPoint x: 356, endPoint y: 216, distance: 43.6
click at [357, 276] on div "+380630448999" at bounding box center [380, 289] width 73 height 27
copy div "0630448999"
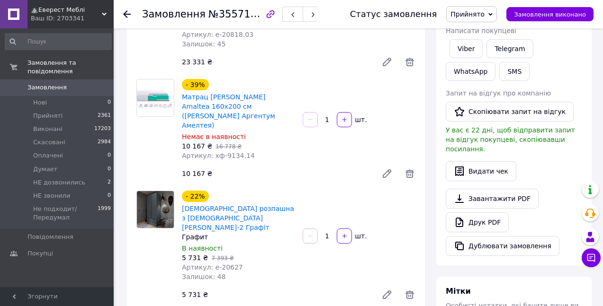
click at [472, 12] on span "Прийнято" at bounding box center [467, 14] width 34 height 8
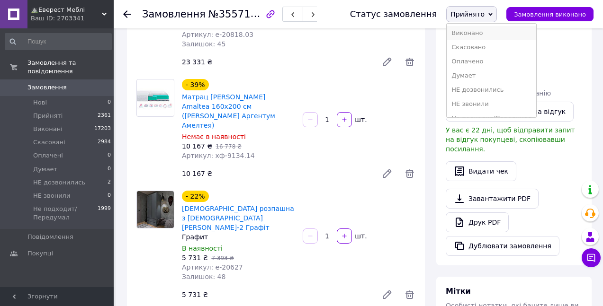
click at [481, 29] on li "Виконано" at bounding box center [490, 33] width 89 height 14
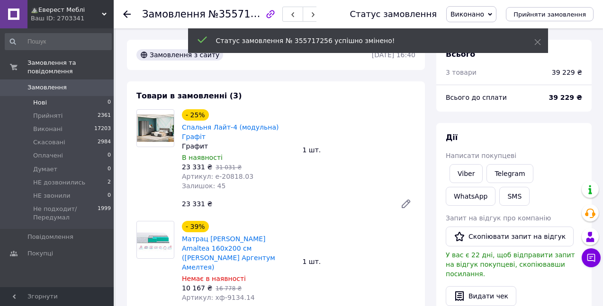
scroll to position [47, 0]
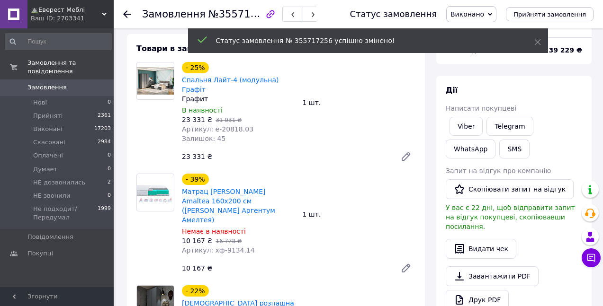
click at [38, 83] on span "Замовлення" at bounding box center [46, 87] width 39 height 9
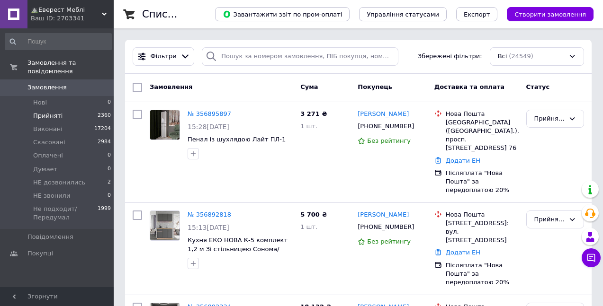
click at [43, 112] on span "Прийняті" at bounding box center [47, 116] width 29 height 9
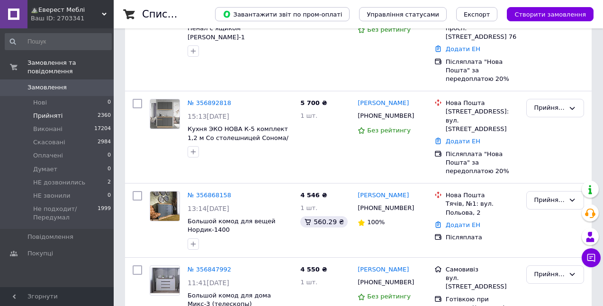
scroll to position [8563, 0]
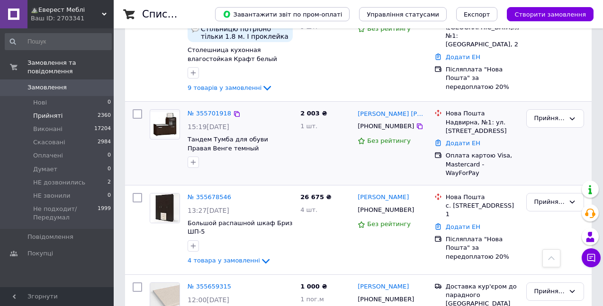
scroll to position [161, 0]
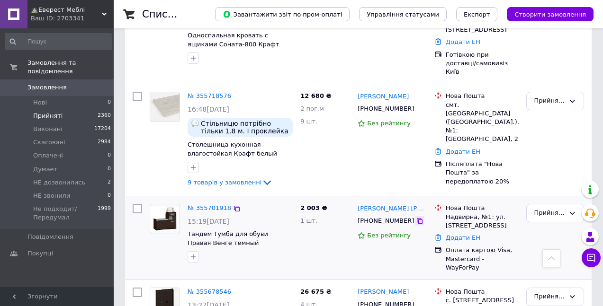
click at [417, 218] on icon at bounding box center [420, 221] width 6 height 6
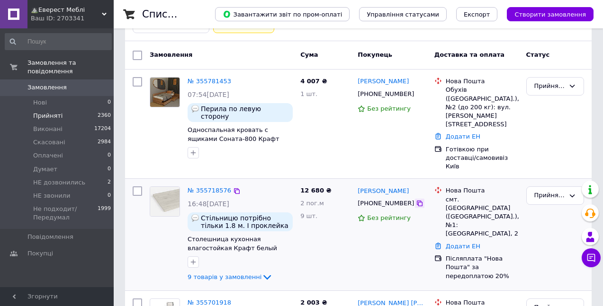
click at [416, 200] on icon at bounding box center [420, 204] width 8 height 8
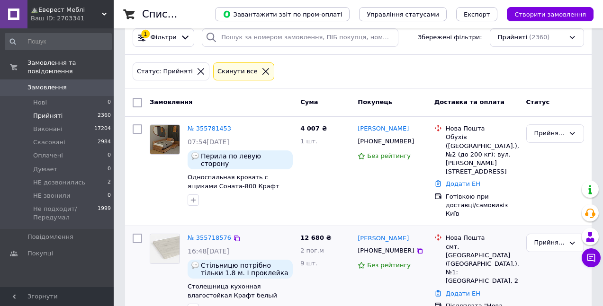
scroll to position [0, 0]
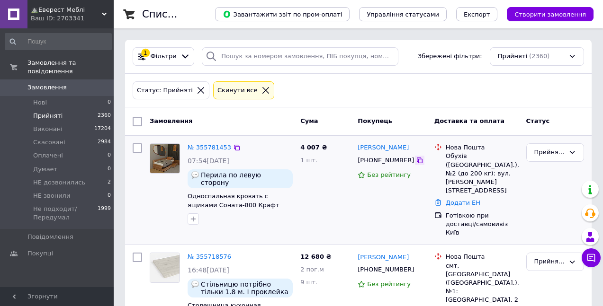
click at [415, 157] on div at bounding box center [419, 160] width 9 height 9
click at [417, 161] on icon at bounding box center [420, 161] width 6 height 6
click at [536, 153] on div "Прийнято" at bounding box center [549, 153] width 30 height 10
click at [553, 172] on li "Виконано" at bounding box center [554, 173] width 57 height 18
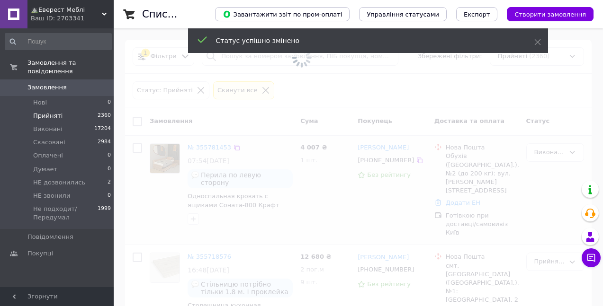
click at [39, 83] on span "Замовлення" at bounding box center [46, 87] width 39 height 9
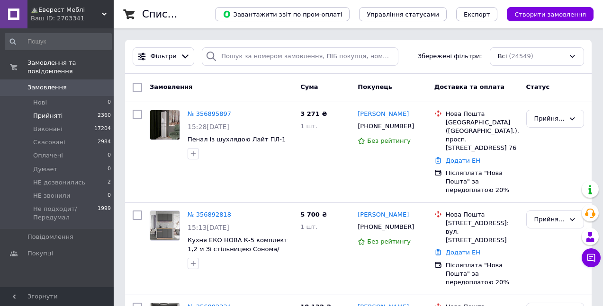
click at [47, 112] on span "Прийняті" at bounding box center [47, 116] width 29 height 9
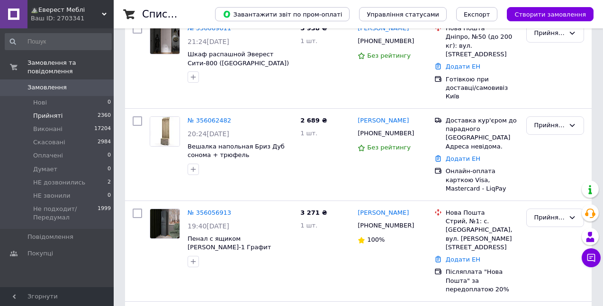
scroll to position [8563, 0]
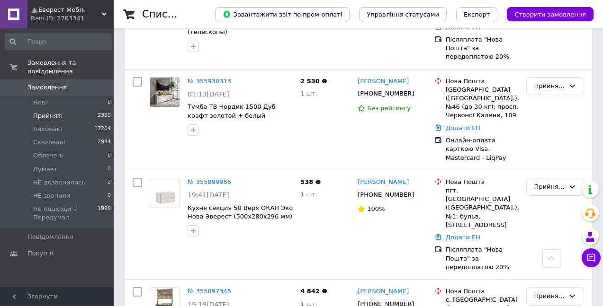
scroll to position [8554, 0]
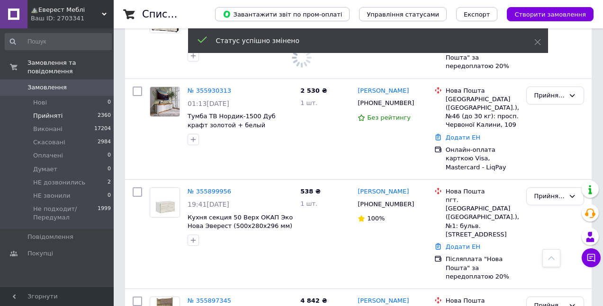
scroll to position [8459, 0]
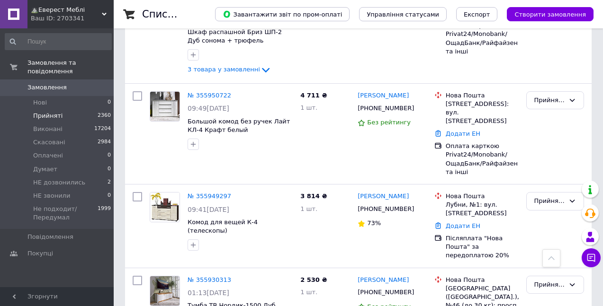
scroll to position [8317, 0]
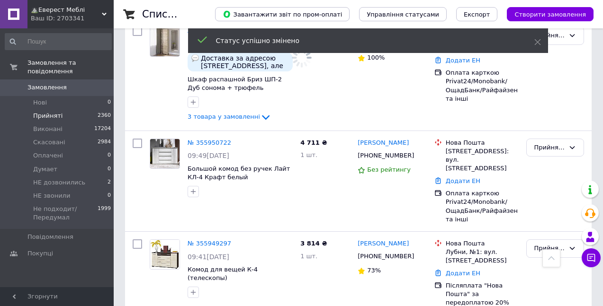
scroll to position [8270, 0]
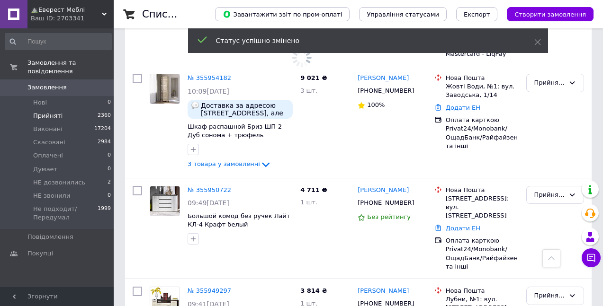
scroll to position [8222, 0]
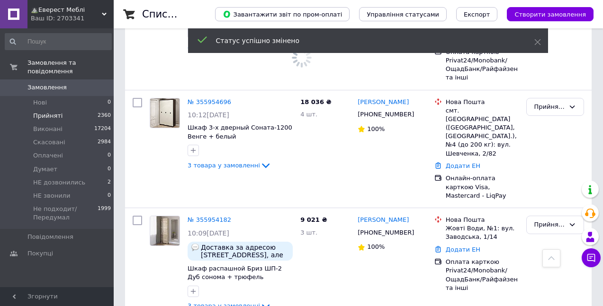
scroll to position [8080, 0]
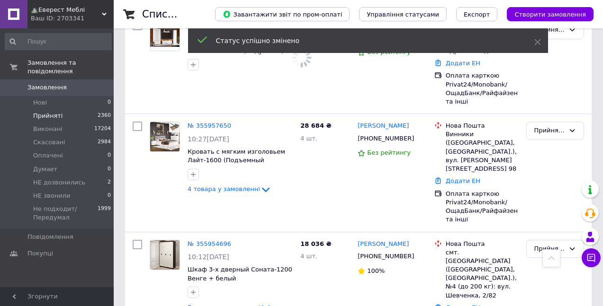
scroll to position [7938, 0]
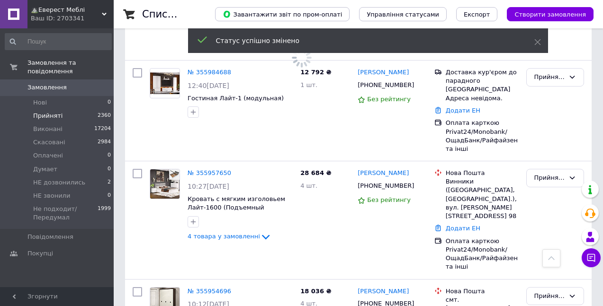
scroll to position [7843, 0]
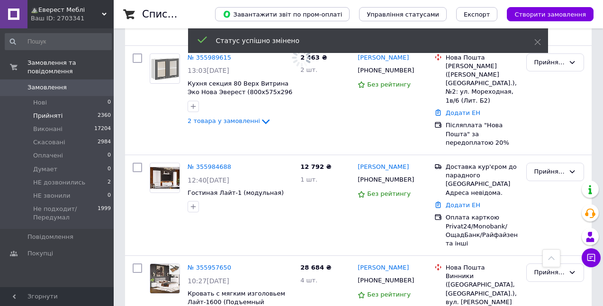
scroll to position [7796, 0]
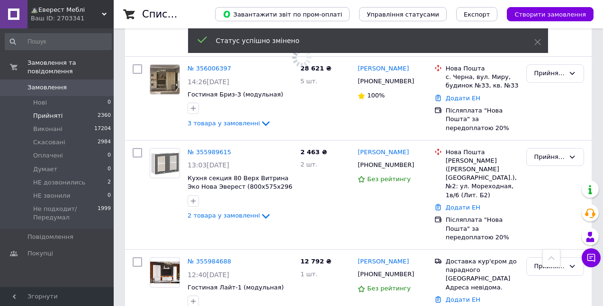
scroll to position [7701, 0]
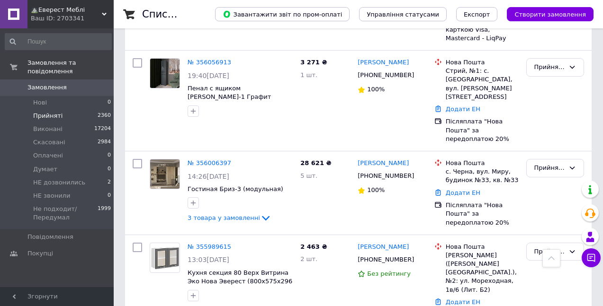
scroll to position [7607, 0]
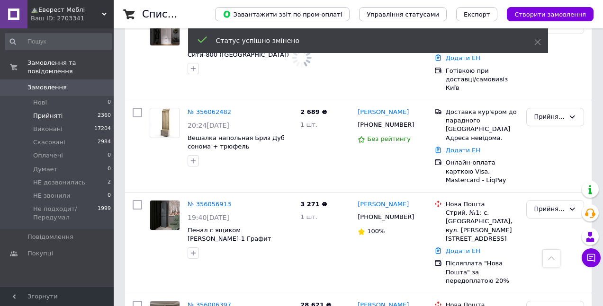
scroll to position [7465, 0]
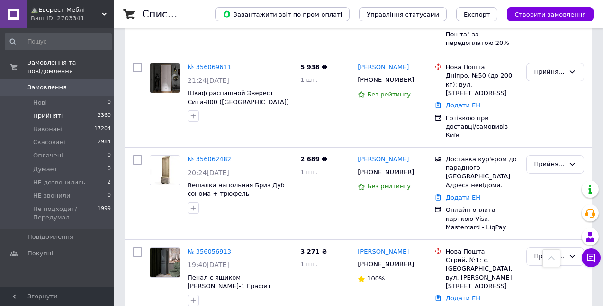
scroll to position [7370, 0]
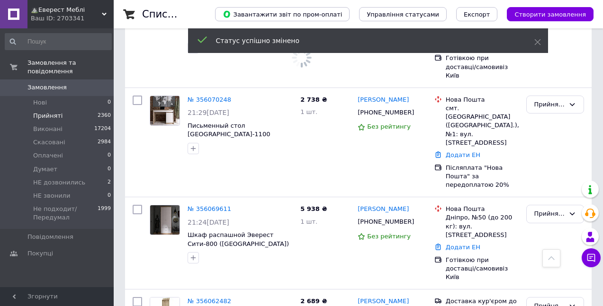
scroll to position [7275, 0]
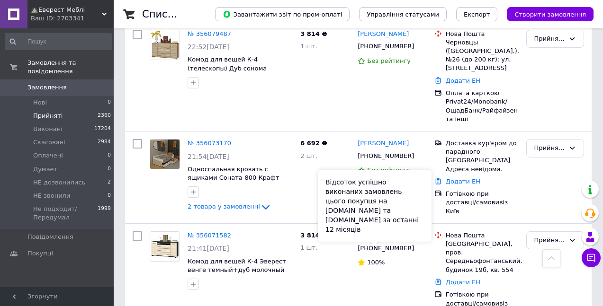
scroll to position [7039, 0]
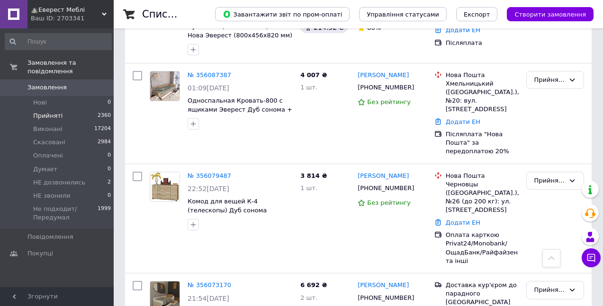
scroll to position [6897, 0]
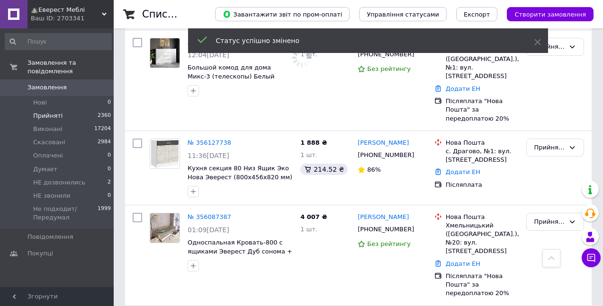
scroll to position [6755, 0]
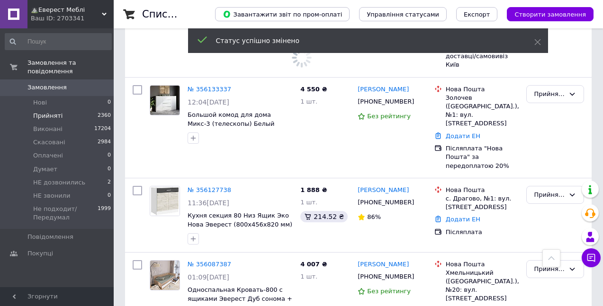
scroll to position [6707, 0]
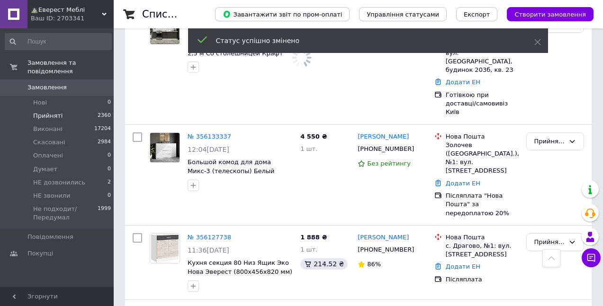
scroll to position [6613, 0]
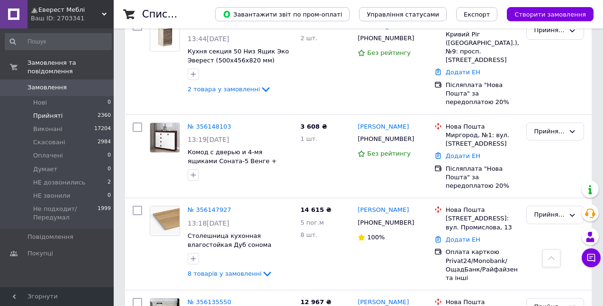
scroll to position [6376, 0]
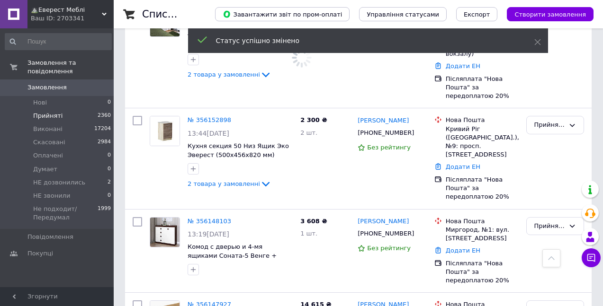
scroll to position [6281, 0]
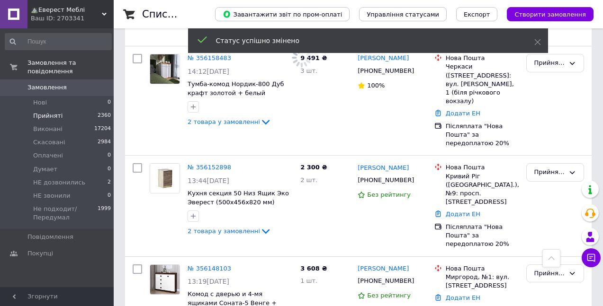
scroll to position [6187, 0]
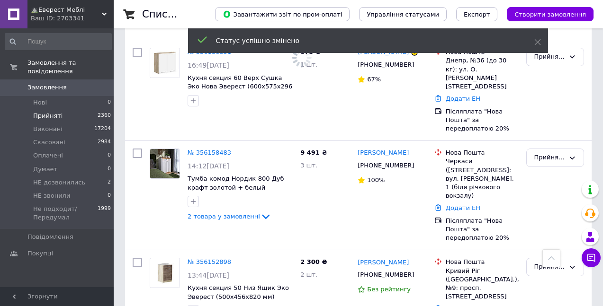
click at [44, 80] on link "Замовлення 0" at bounding box center [58, 88] width 116 height 16
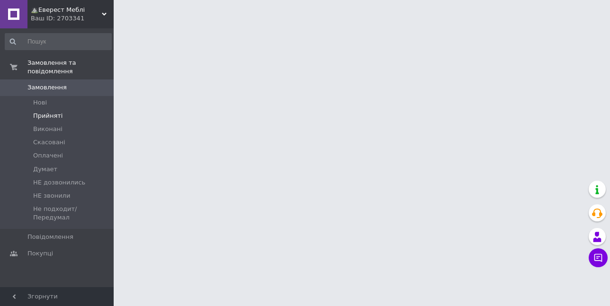
click at [48, 112] on span "Прийняті" at bounding box center [47, 116] width 29 height 9
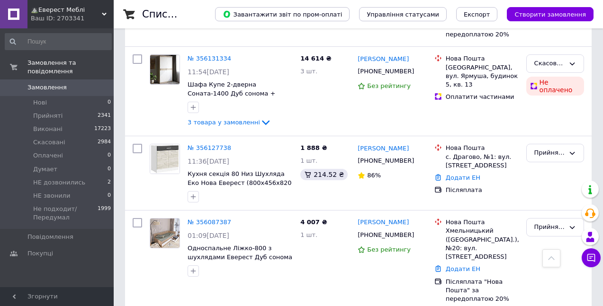
scroll to position [8332, 0]
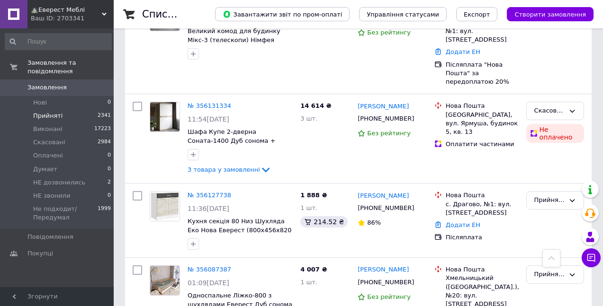
click at [38, 112] on span "Прийняті" at bounding box center [47, 116] width 29 height 9
click at [24, 83] on span at bounding box center [13, 87] width 27 height 9
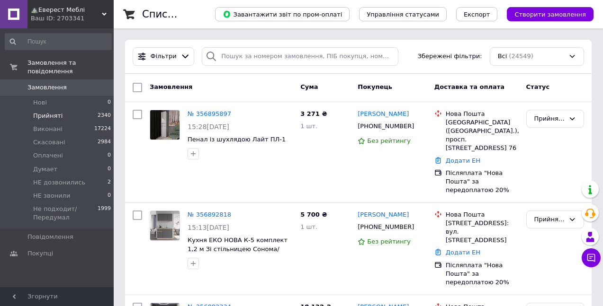
click at [42, 112] on span "Прийняті" at bounding box center [47, 116] width 29 height 9
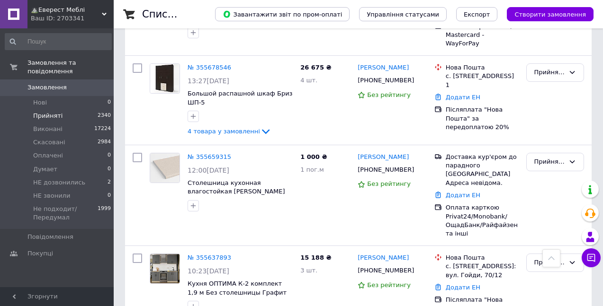
scroll to position [7975, 0]
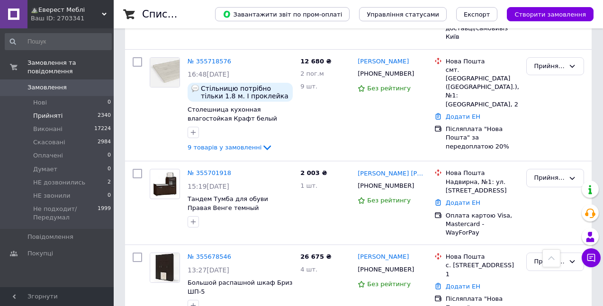
click at [42, 83] on span "Замовлення" at bounding box center [46, 87] width 39 height 9
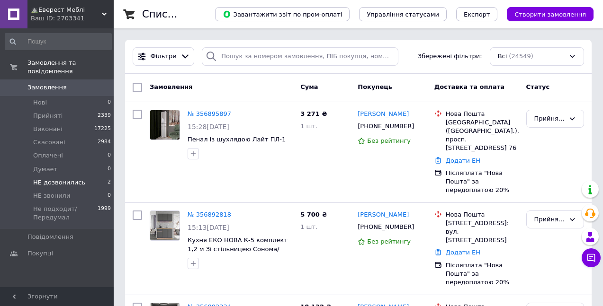
click at [56, 178] on span "НЕ дозвонились" at bounding box center [59, 182] width 52 height 9
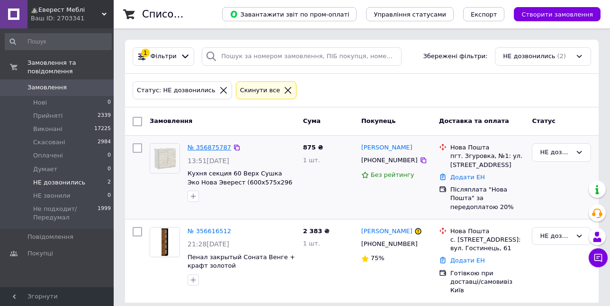
click at [203, 146] on link "№ 356875787" at bounding box center [209, 147] width 44 height 7
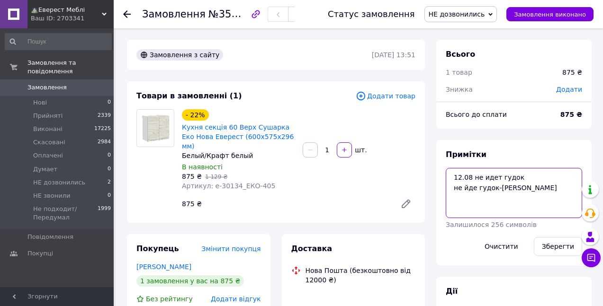
click at [551, 194] on textarea "12.08 не идет гудок не йде гудок-[PERSON_NAME]" at bounding box center [513, 193] width 136 height 50
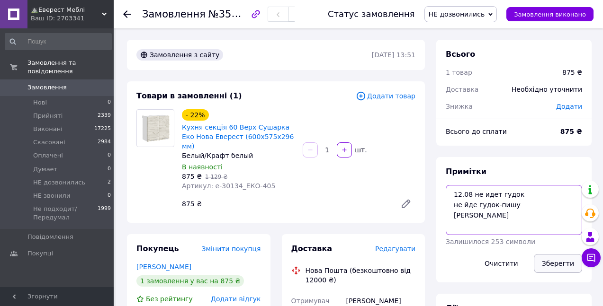
type textarea "12.08 не идет гудок не йде гудок-пишу [PERSON_NAME]"
click at [555, 262] on button "Зберегти" at bounding box center [558, 263] width 48 height 19
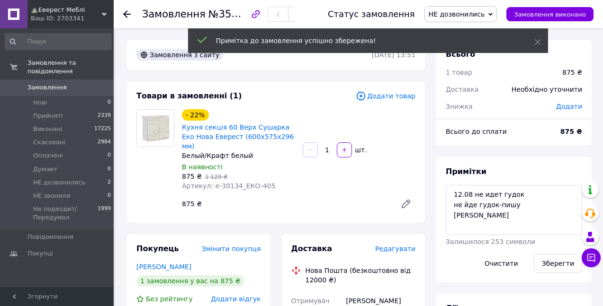
click at [38, 83] on span "Замовлення" at bounding box center [46, 87] width 39 height 9
